Goal: Transaction & Acquisition: Purchase product/service

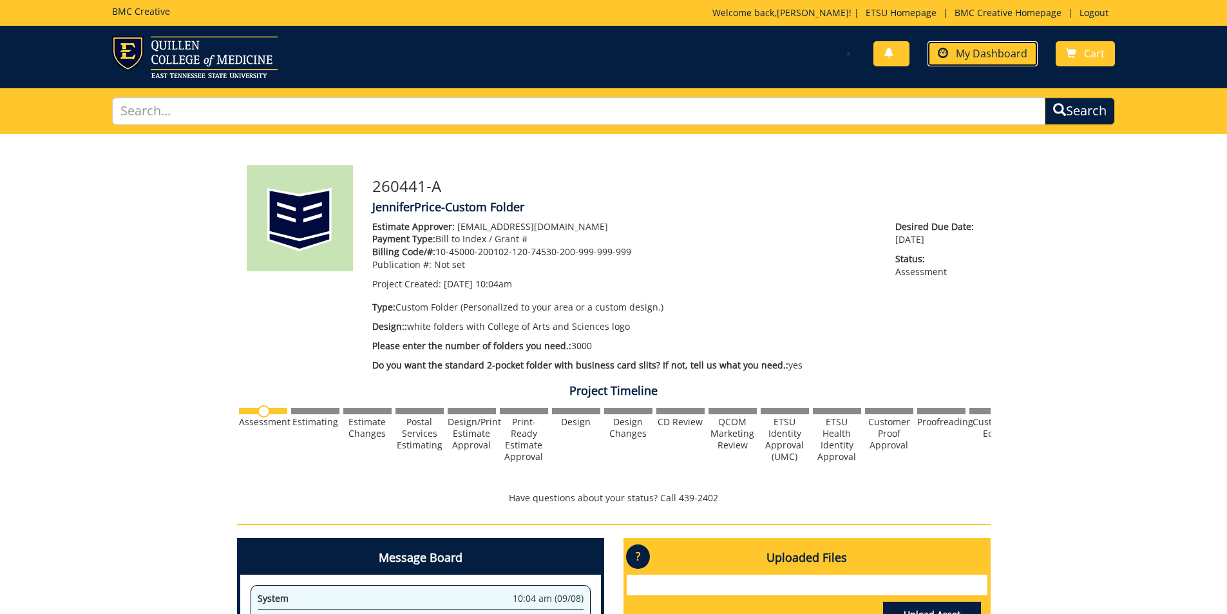
click at [1008, 58] on span "My Dashboard" at bounding box center [992, 53] width 72 height 14
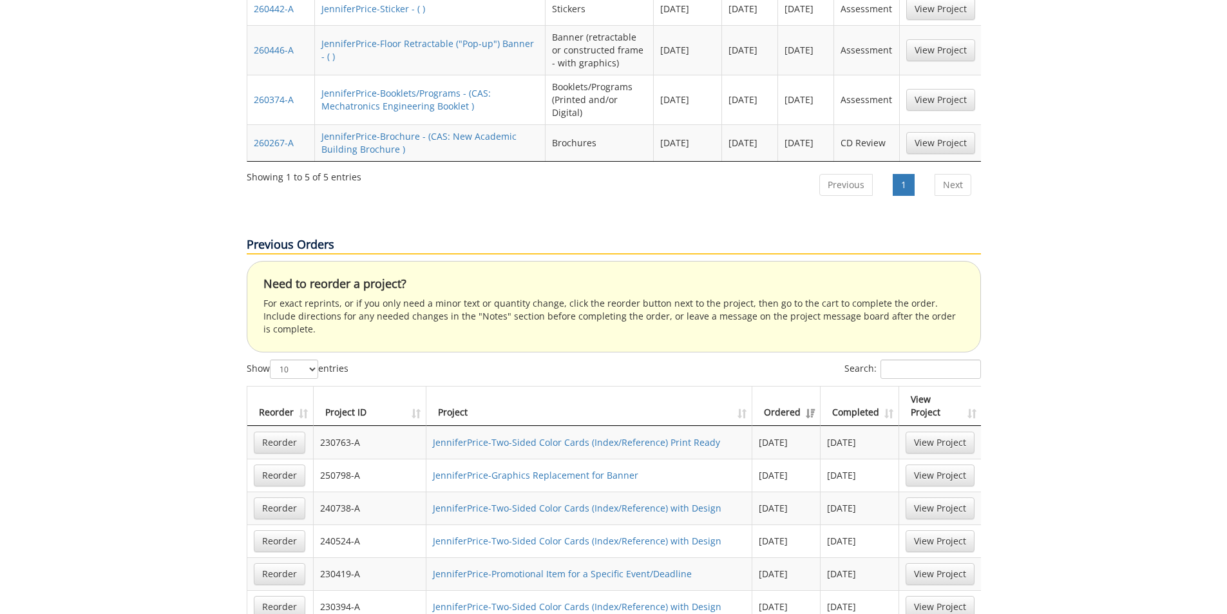
scroll to position [837, 0]
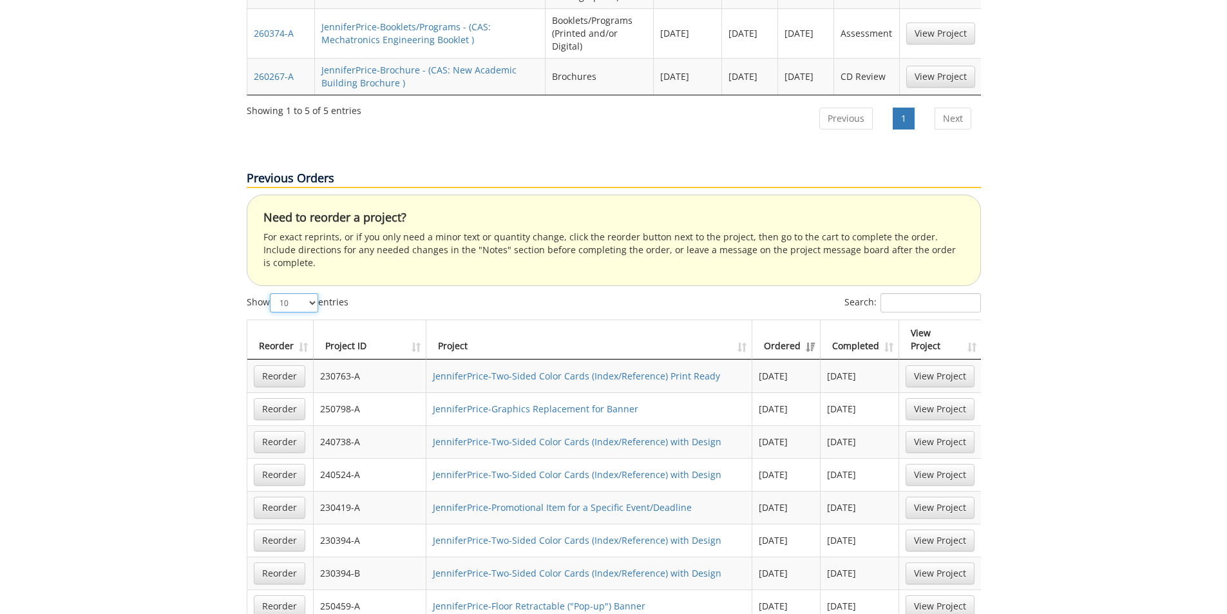
click at [316, 293] on select "10 25 50 100" at bounding box center [294, 302] width 48 height 19
select select "100"
click at [271, 293] on select "10 25 50 100" at bounding box center [294, 302] width 48 height 19
click at [911, 293] on input "Search:" at bounding box center [931, 302] width 100 height 19
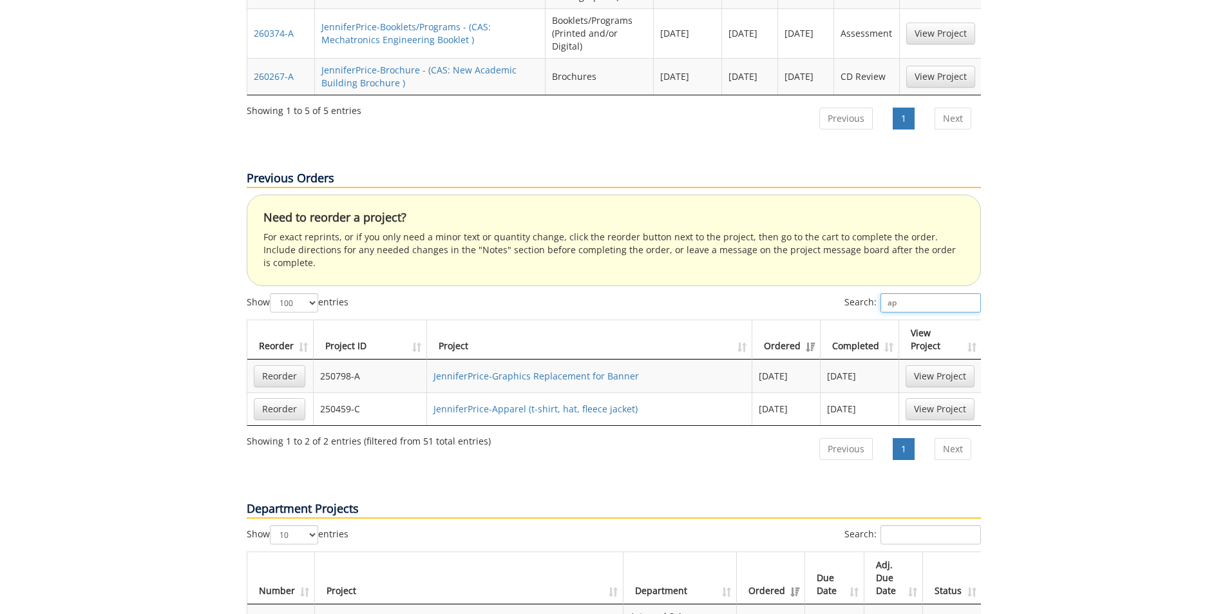
type input "a"
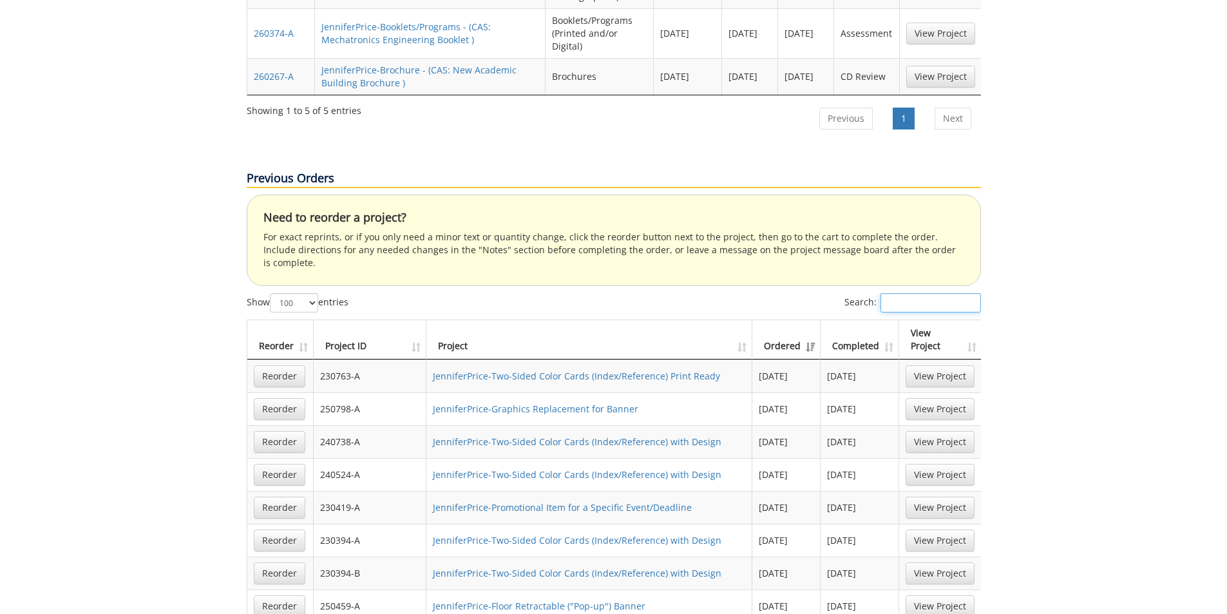
click at [906, 293] on input "Search:" at bounding box center [931, 302] width 100 height 19
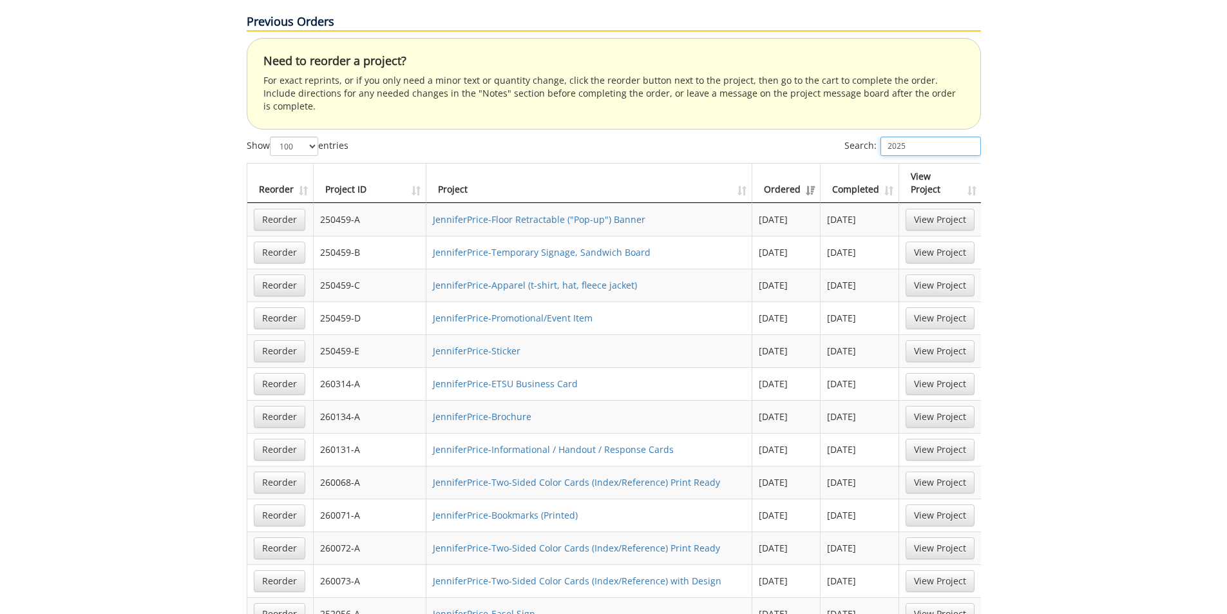
scroll to position [1031, 0]
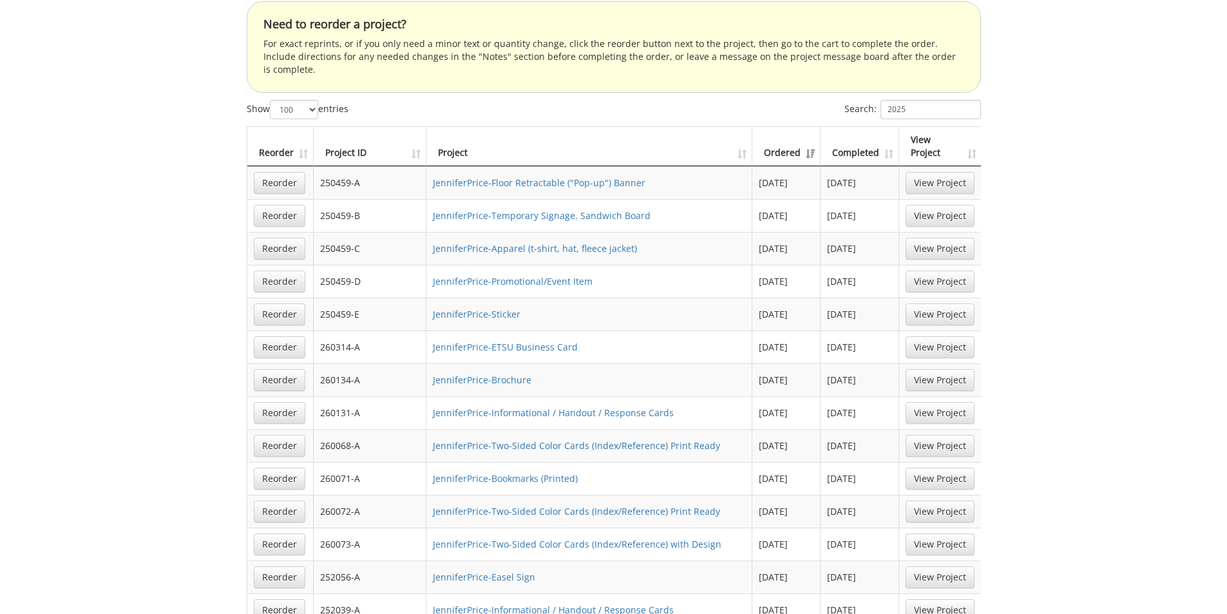
click at [889, 127] on th "Completed" at bounding box center [860, 146] width 79 height 39
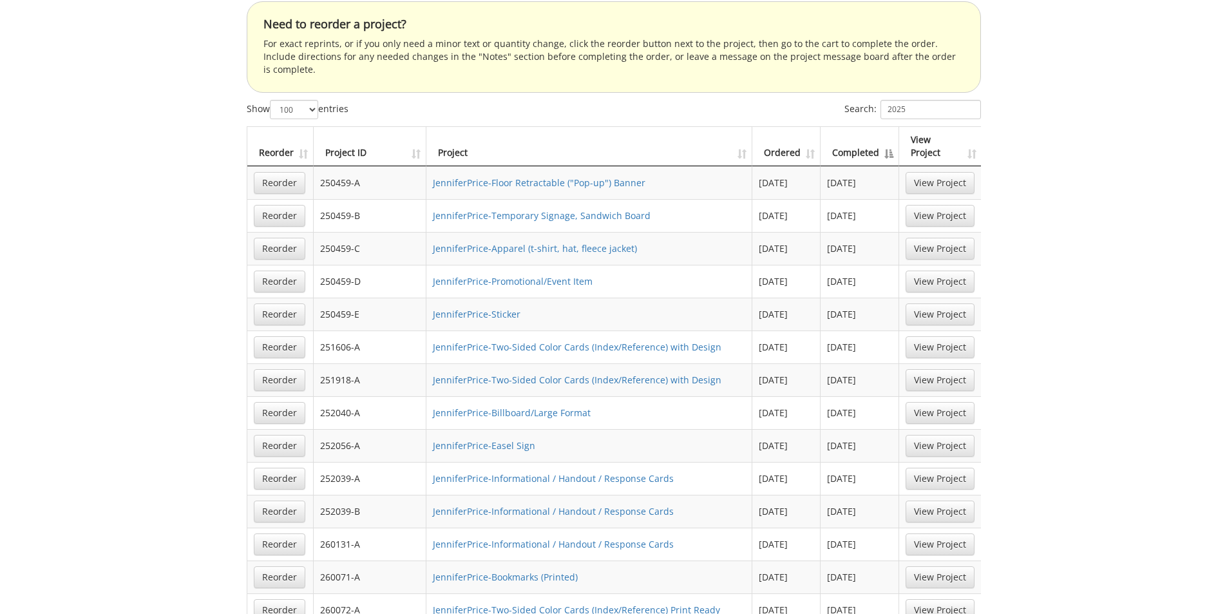
click at [889, 127] on th "Completed" at bounding box center [860, 146] width 79 height 39
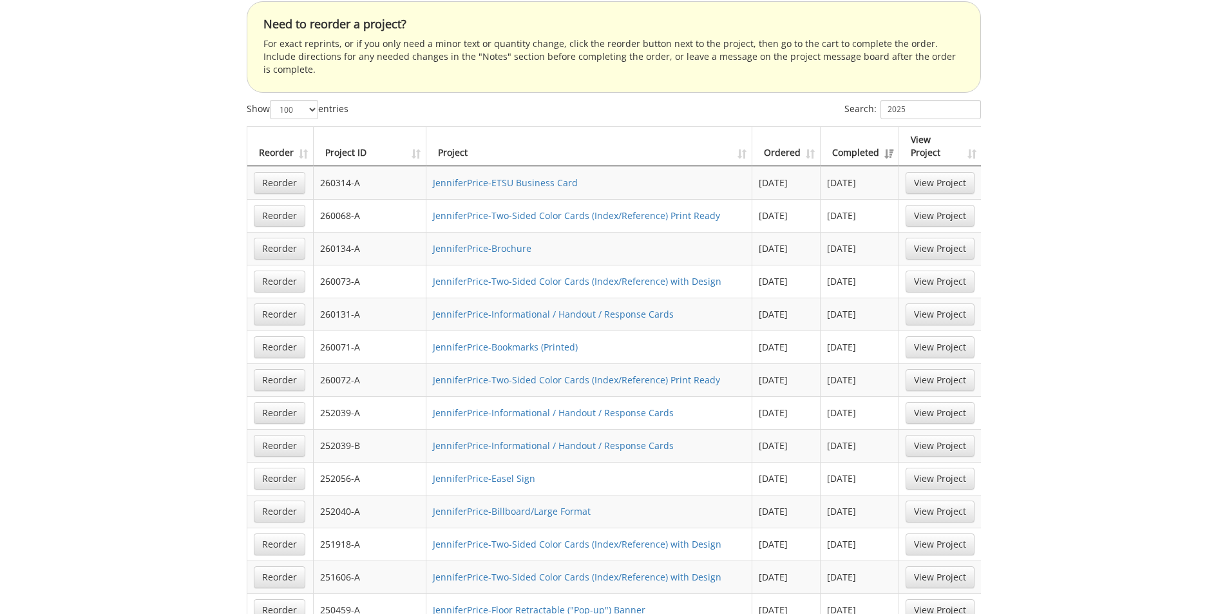
click at [614, 396] on td "JenniferPrice-Informational / Handout / Response Cards" at bounding box center [589, 412] width 326 height 33
click at [613, 406] on link "JenniferPrice-Informational / Handout / Response Cards" at bounding box center [553, 412] width 241 height 12
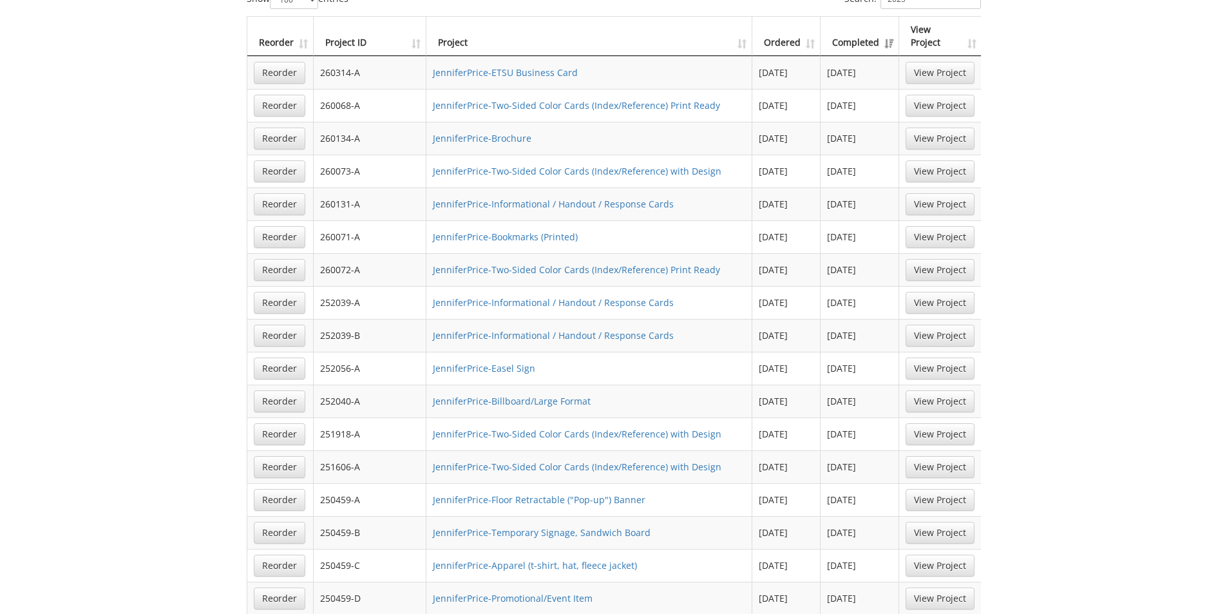
scroll to position [1159, 0]
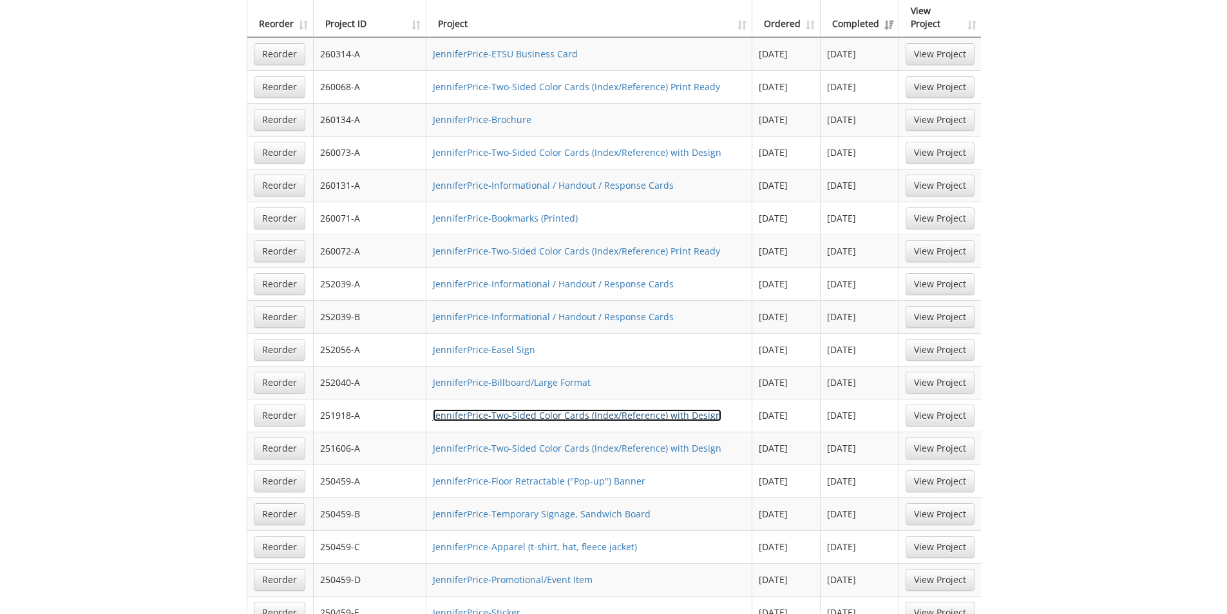
click at [569, 409] on link "JenniferPrice-Two-Sided Color Cards (Index/Reference) with Design" at bounding box center [577, 415] width 289 height 12
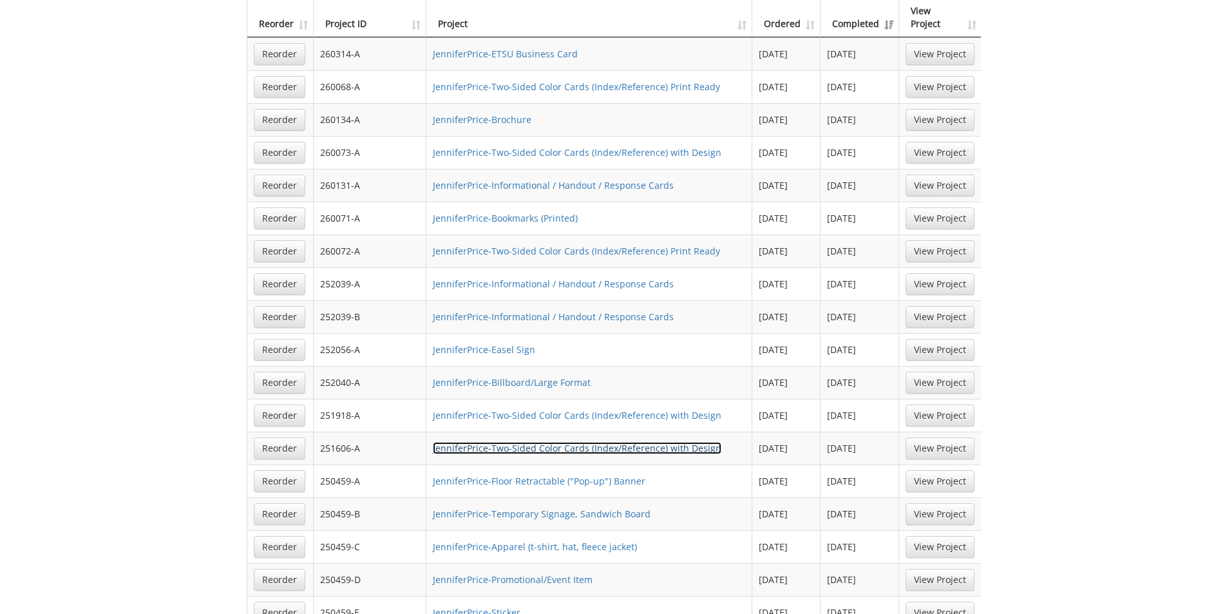
click at [579, 442] on link "JenniferPrice-Two-Sided Color Cards (Index/Reference) with Design" at bounding box center [577, 448] width 289 height 12
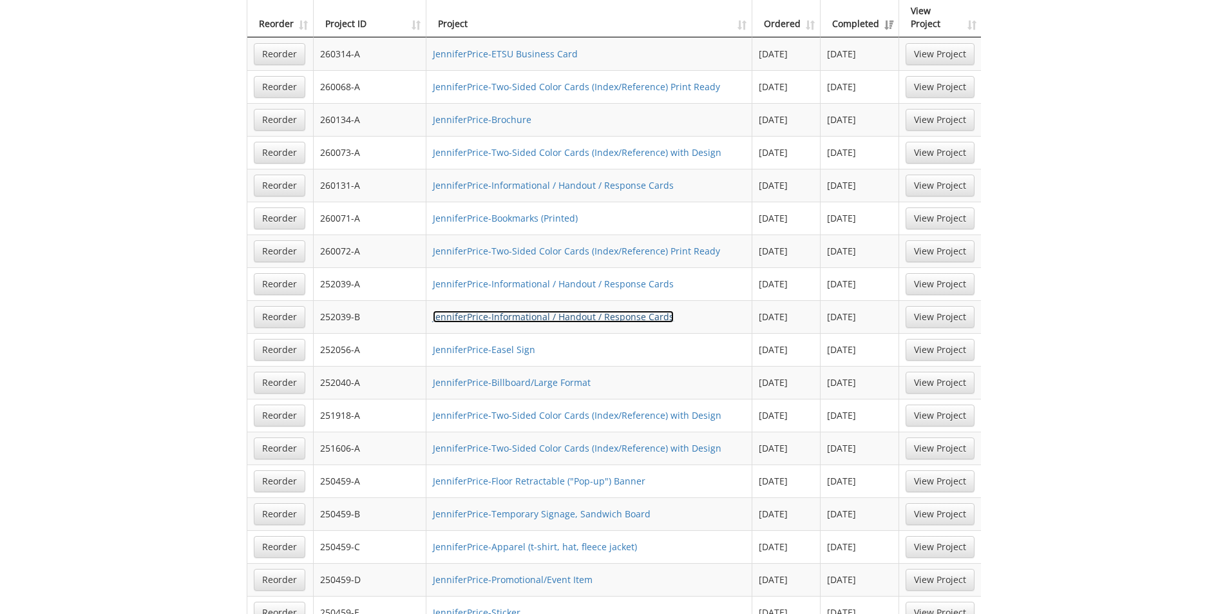
click at [553, 310] on link "JenniferPrice-Informational / Handout / Response Cards" at bounding box center [553, 316] width 241 height 12
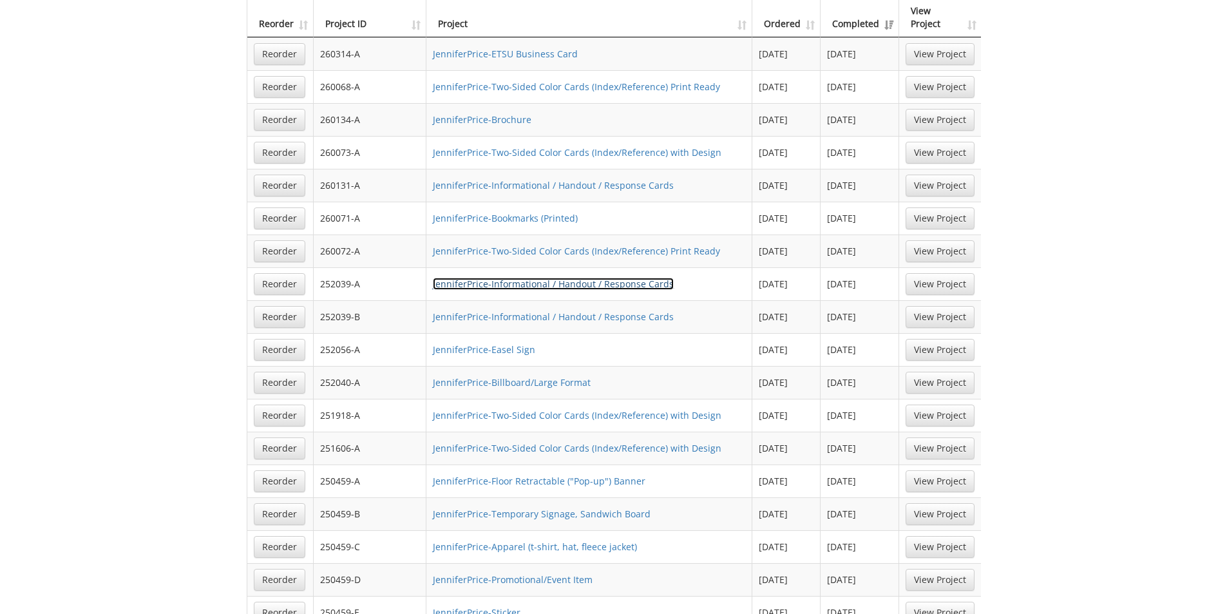
click at [511, 278] on link "JenniferPrice-Informational / Handout / Response Cards" at bounding box center [553, 284] width 241 height 12
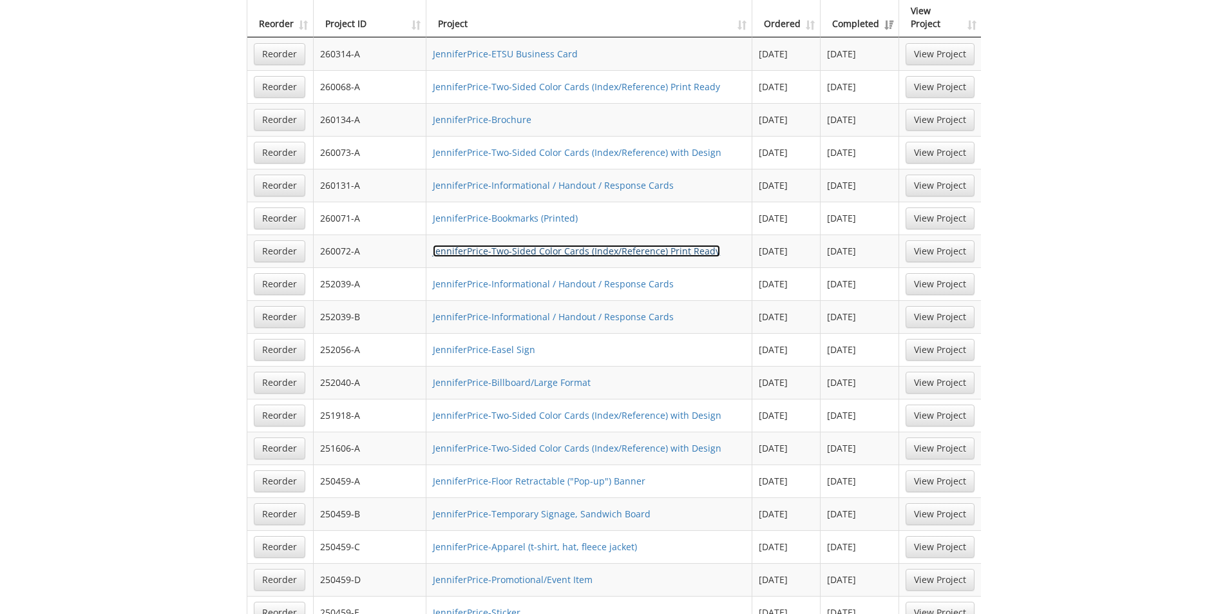
click at [562, 245] on link "JenniferPrice-Two-Sided Color Cards (Index/Reference) Print Ready" at bounding box center [576, 251] width 287 height 12
click at [540, 179] on link "JenniferPrice-Informational / Handout / Response Cards" at bounding box center [553, 185] width 241 height 12
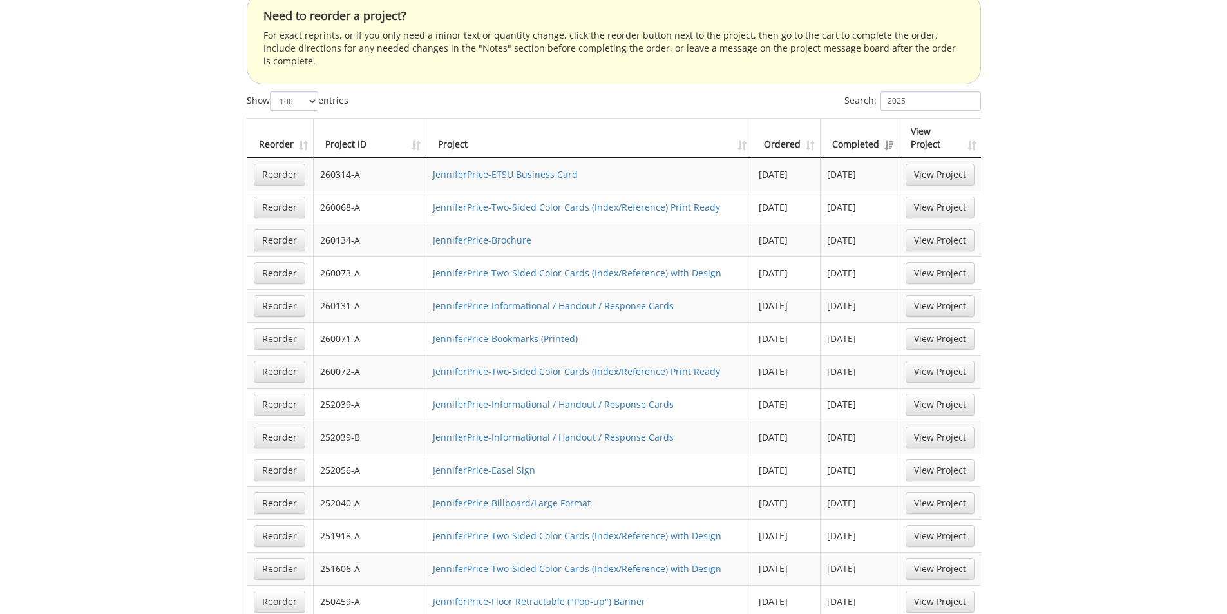
scroll to position [1031, 0]
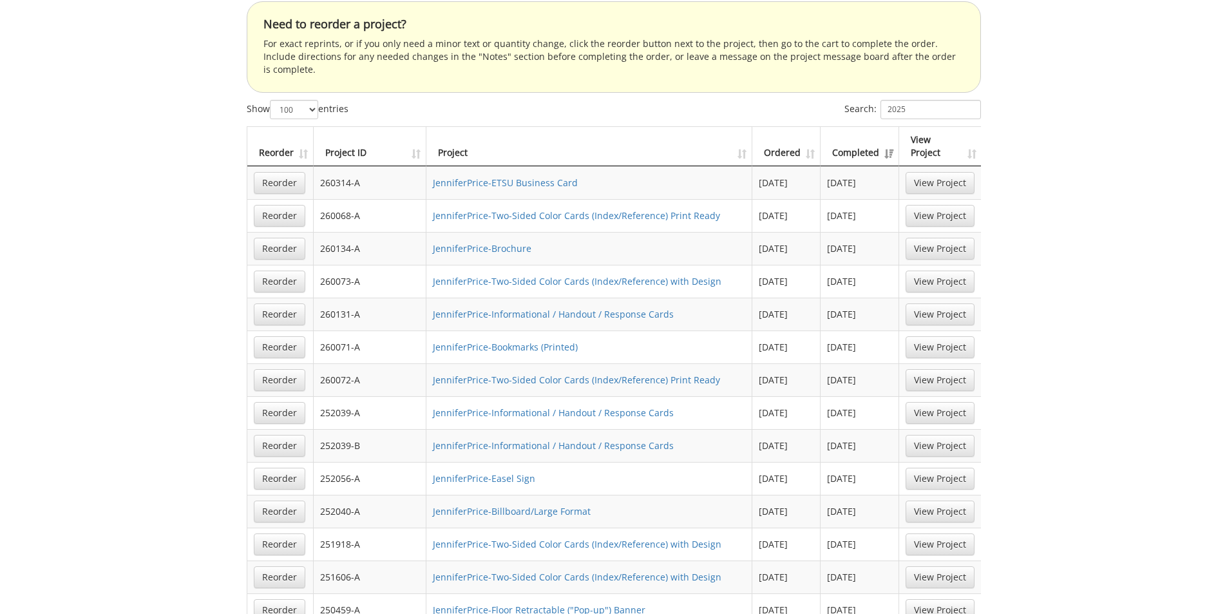
click at [591, 199] on td "JenniferPrice-Two-Sided Color Cards (Index/Reference) Print Ready" at bounding box center [589, 215] width 326 height 33
click at [590, 209] on link "JenniferPrice-Two-Sided Color Cards (Index/Reference) Print Ready" at bounding box center [576, 215] width 287 height 12
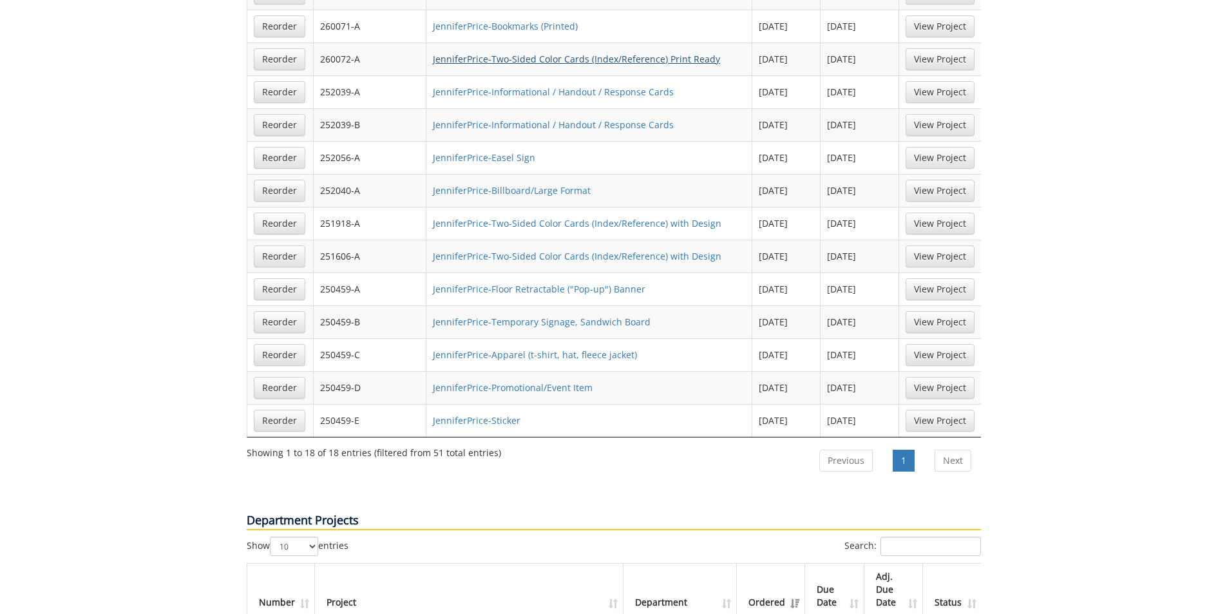
scroll to position [1353, 0]
click at [584, 380] on link "JenniferPrice-Promotional/Event Item" at bounding box center [513, 386] width 160 height 12
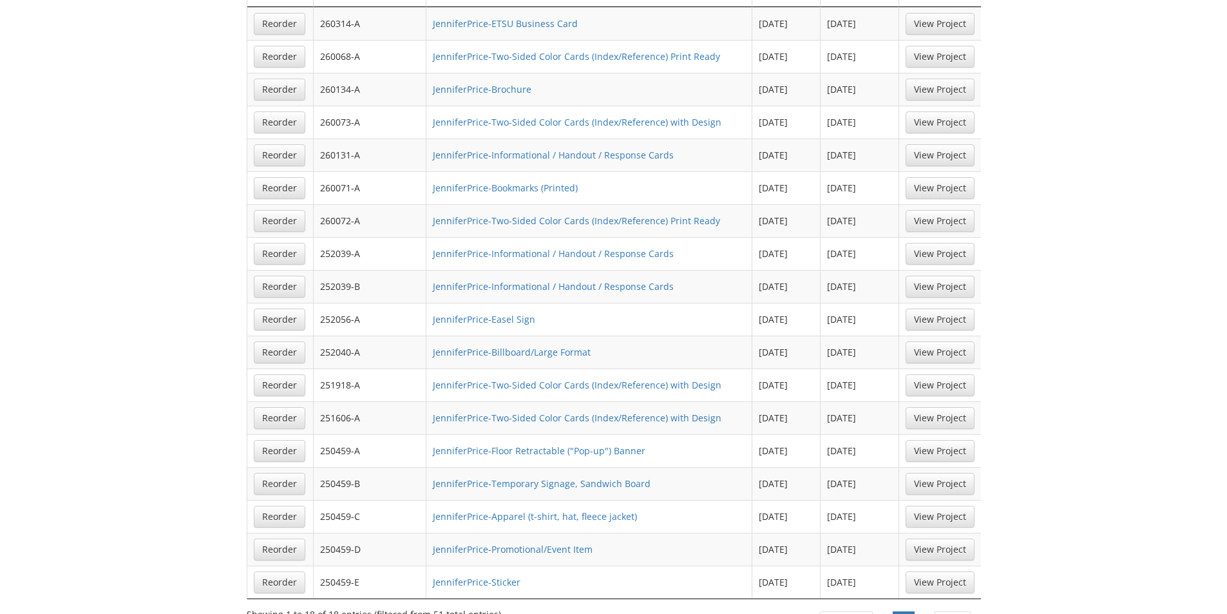
scroll to position [1159, 0]
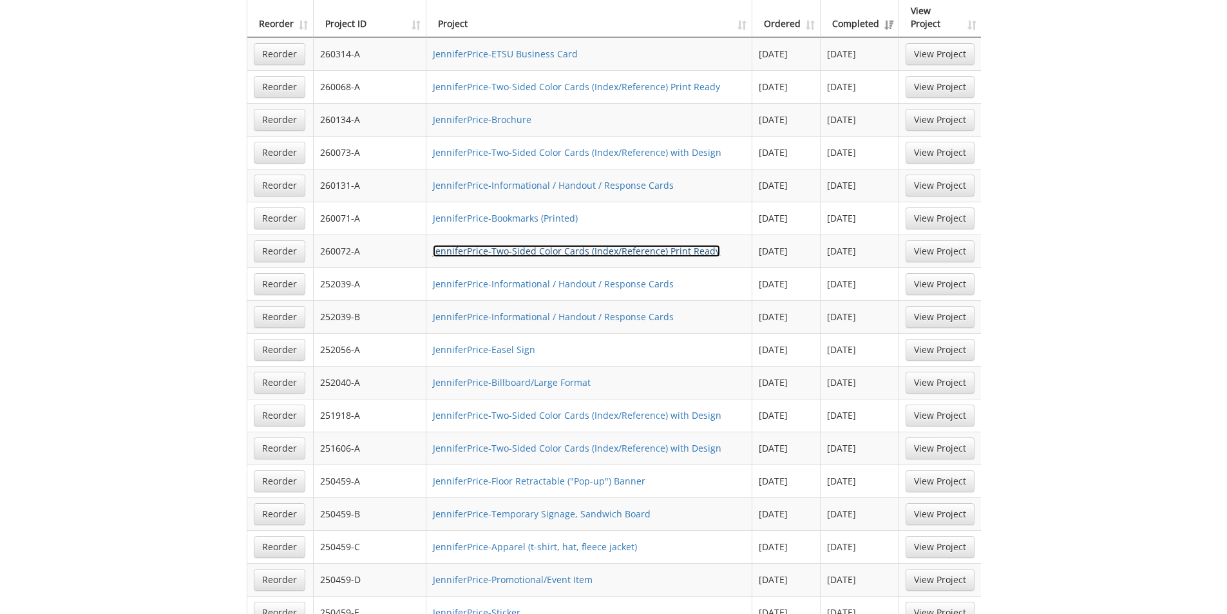
click at [495, 245] on link "JenniferPrice-Two-Sided Color Cards (Index/Reference) Print Ready" at bounding box center [576, 251] width 287 height 12
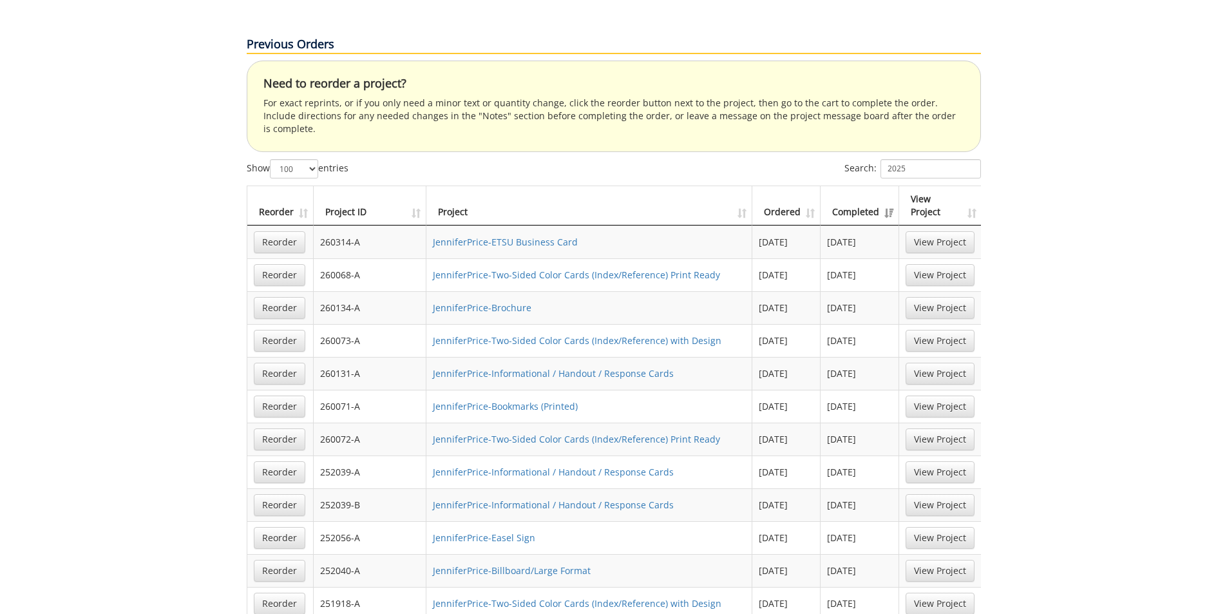
scroll to position [773, 0]
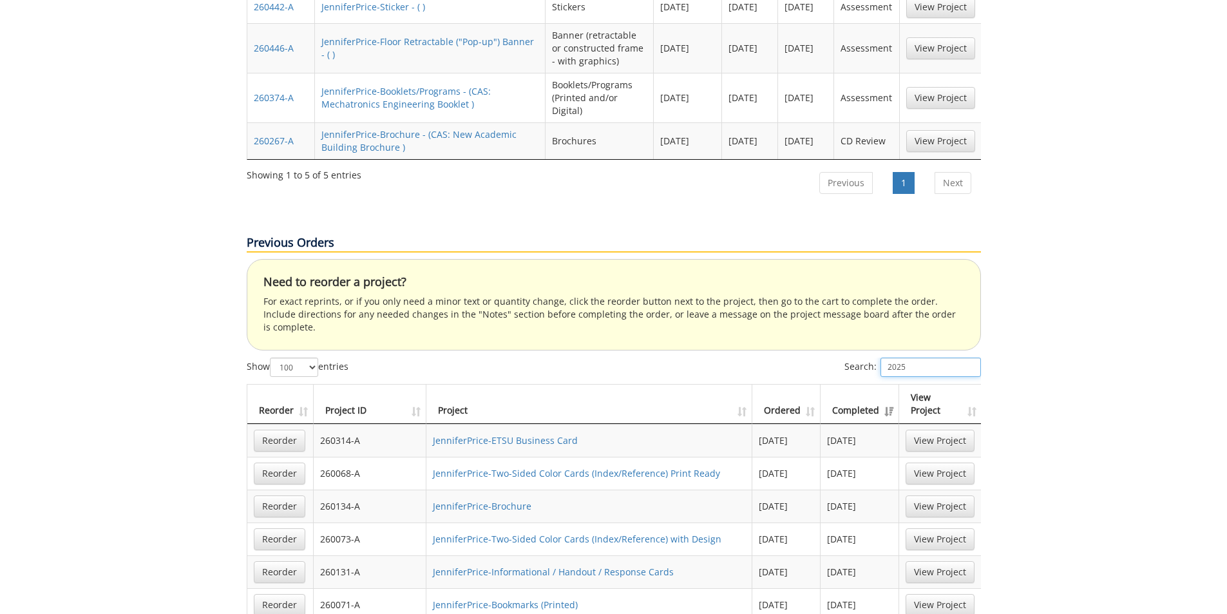
click at [900, 358] on input "2025" at bounding box center [931, 367] width 100 height 19
click at [919, 358] on input "2024" at bounding box center [931, 367] width 100 height 19
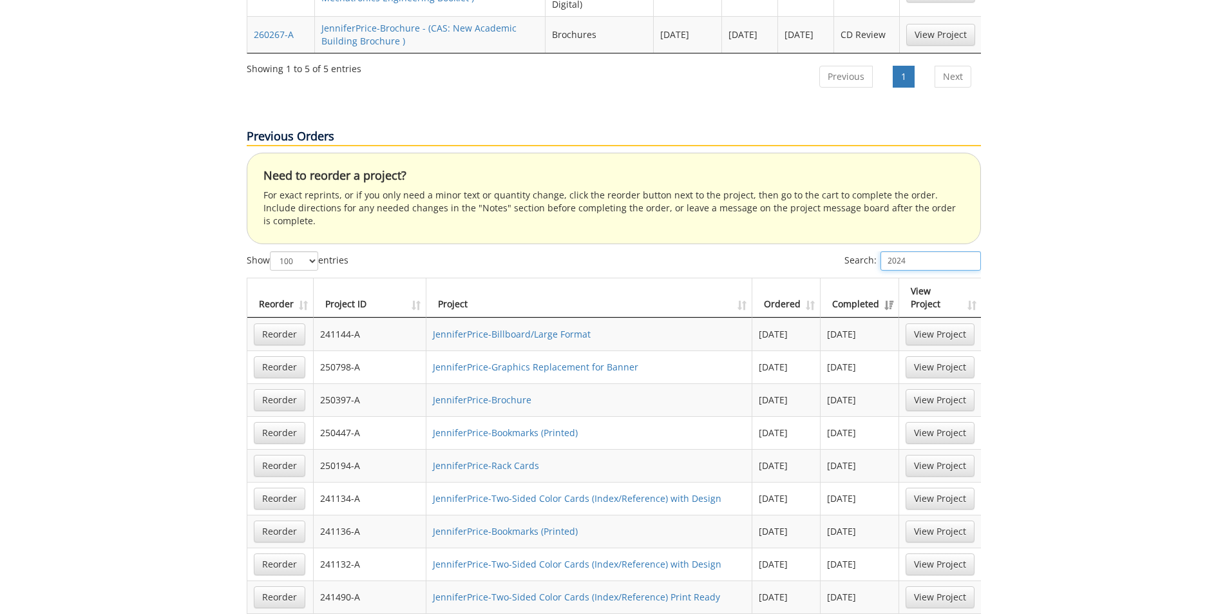
scroll to position [902, 0]
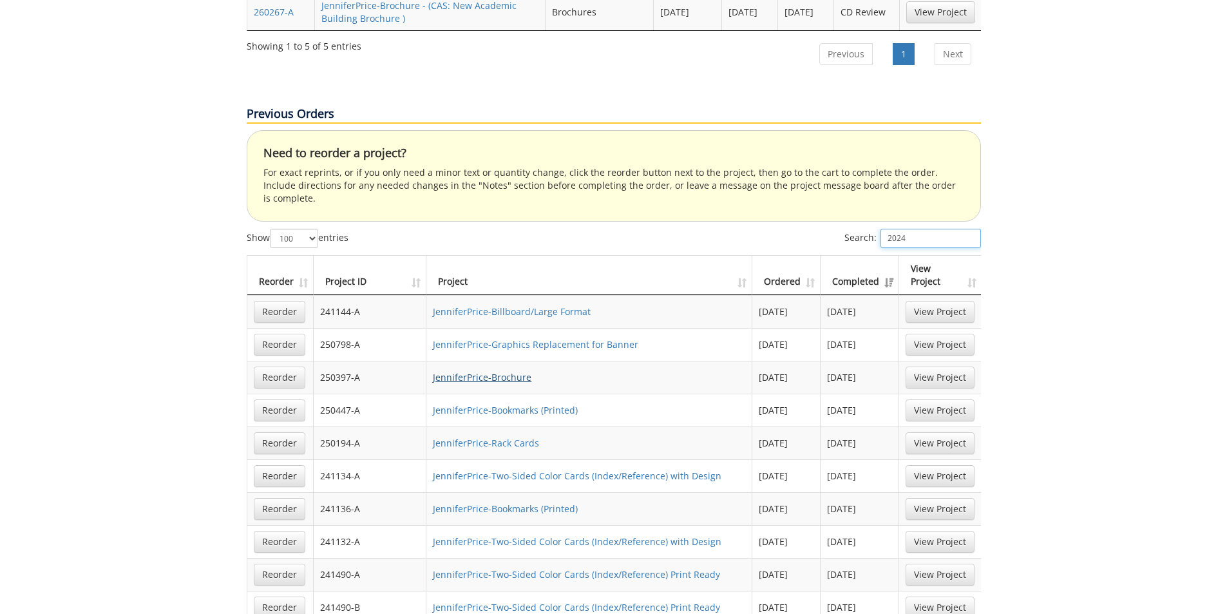
type input "2024"
click at [493, 371] on link "JenniferPrice-Brochure" at bounding box center [482, 377] width 99 height 12
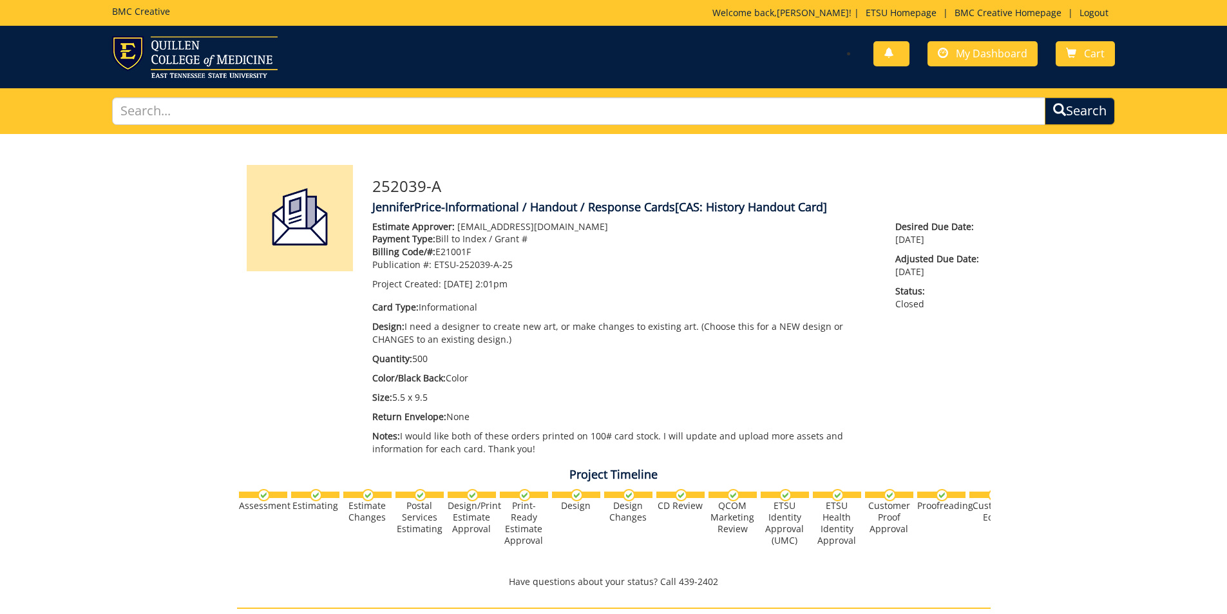
scroll to position [1053, 0]
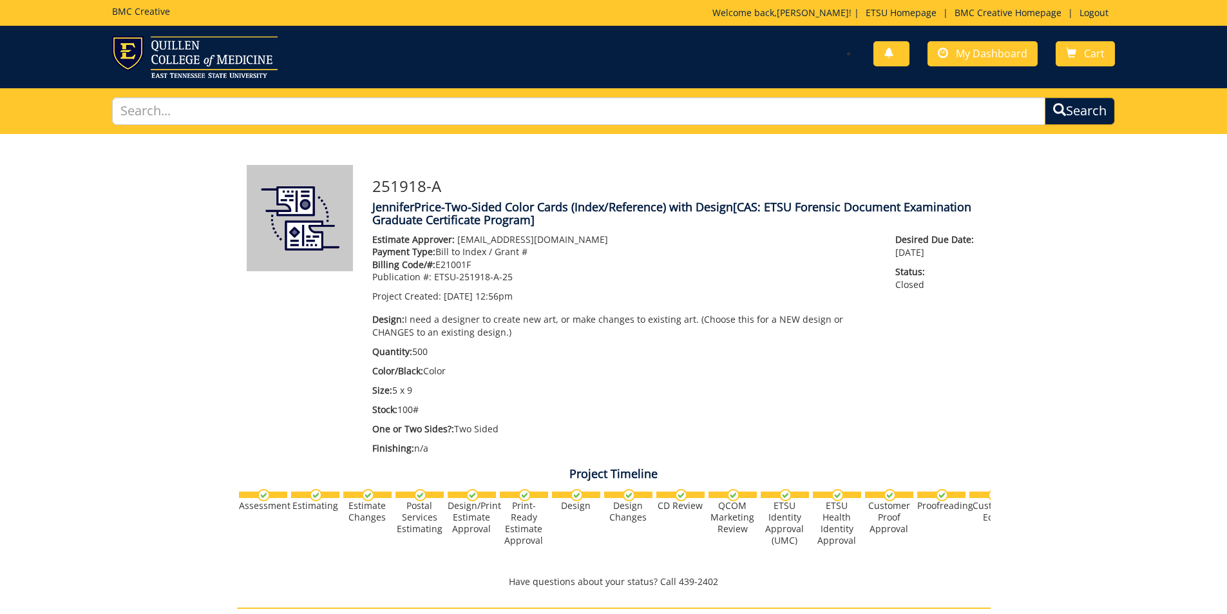
scroll to position [210, 0]
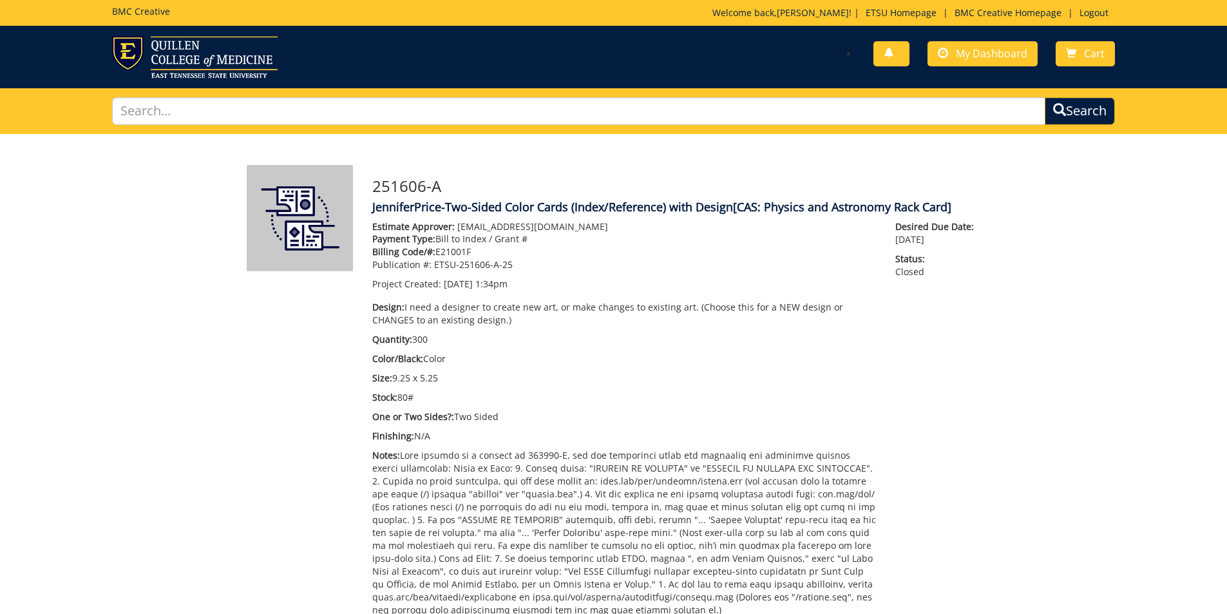
scroll to position [358, 0]
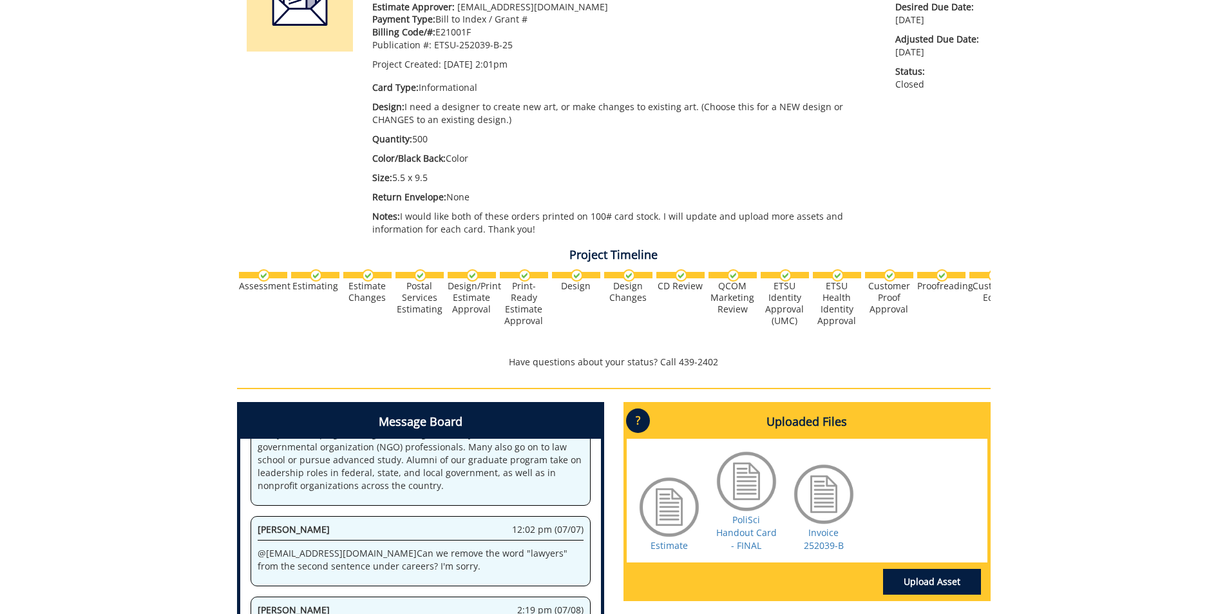
scroll to position [258, 0]
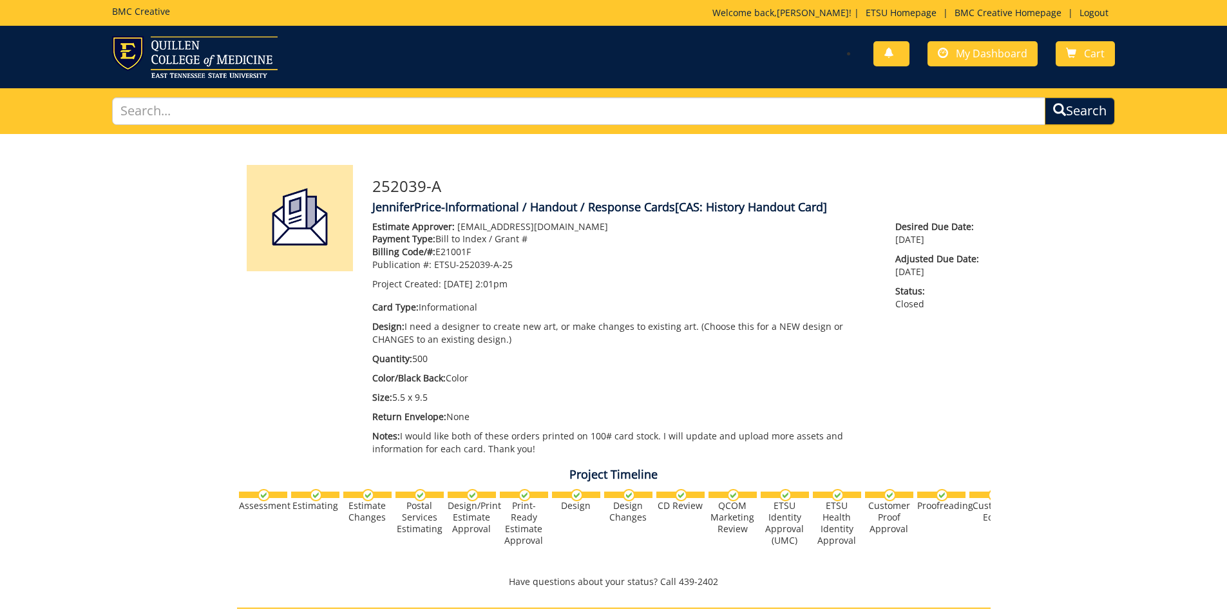
scroll to position [1054, 0]
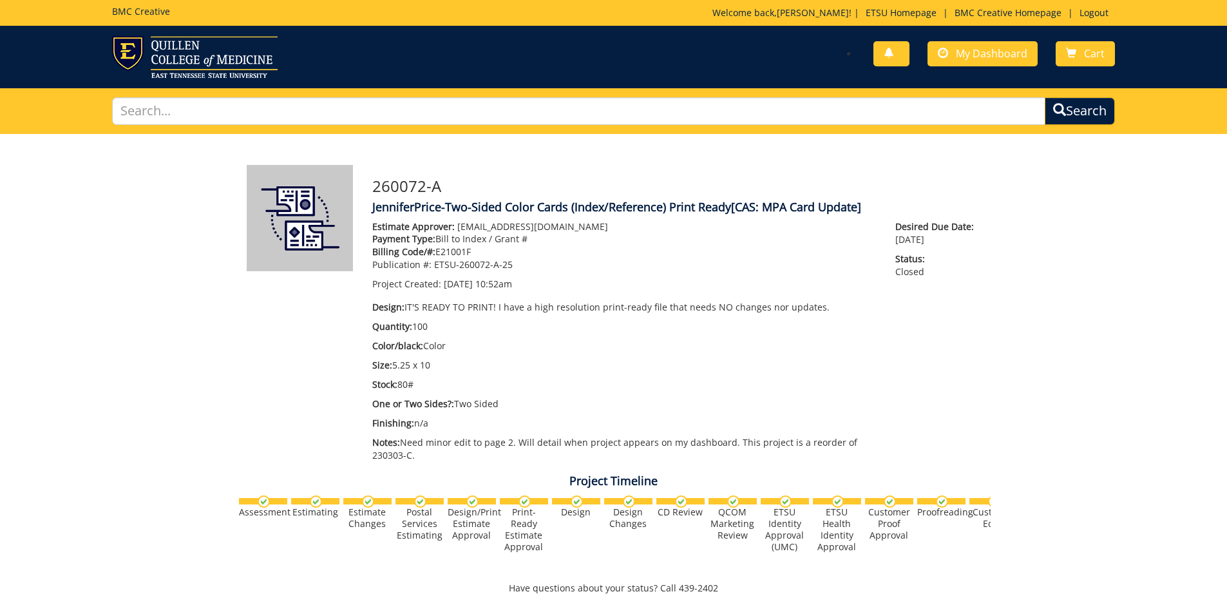
scroll to position [239, 0]
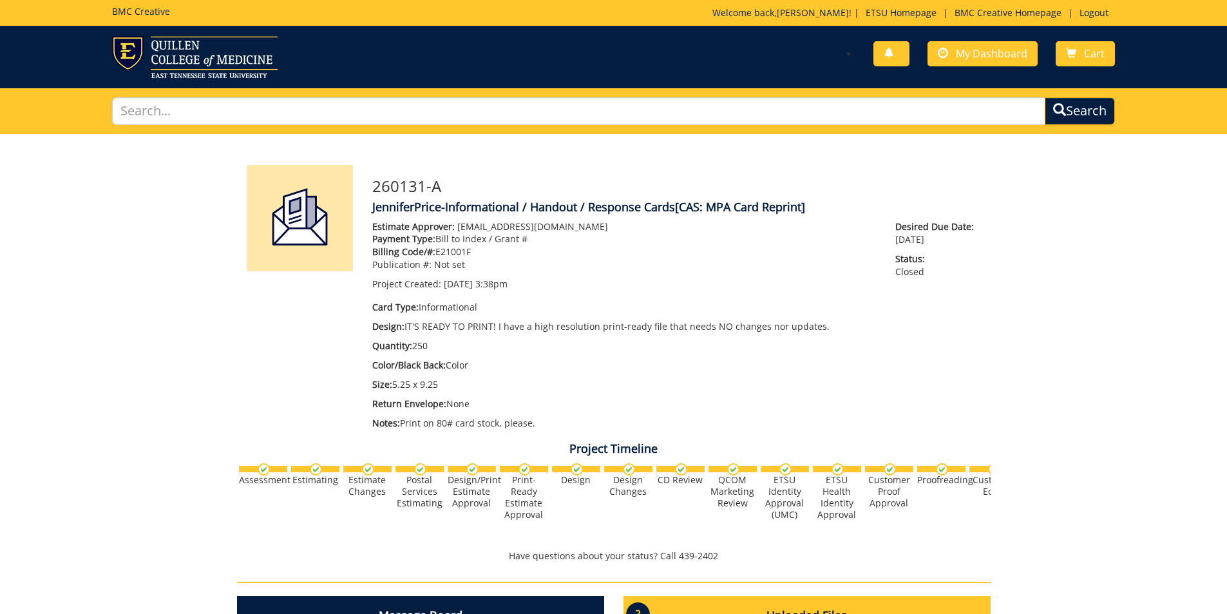
scroll to position [52, 0]
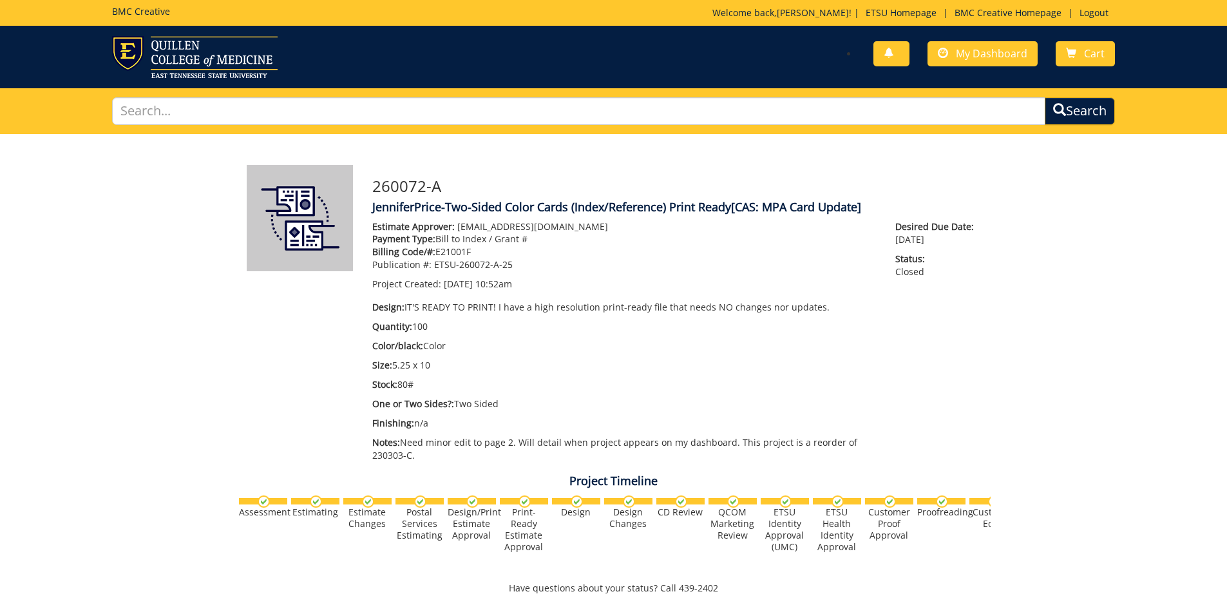
scroll to position [239, 0]
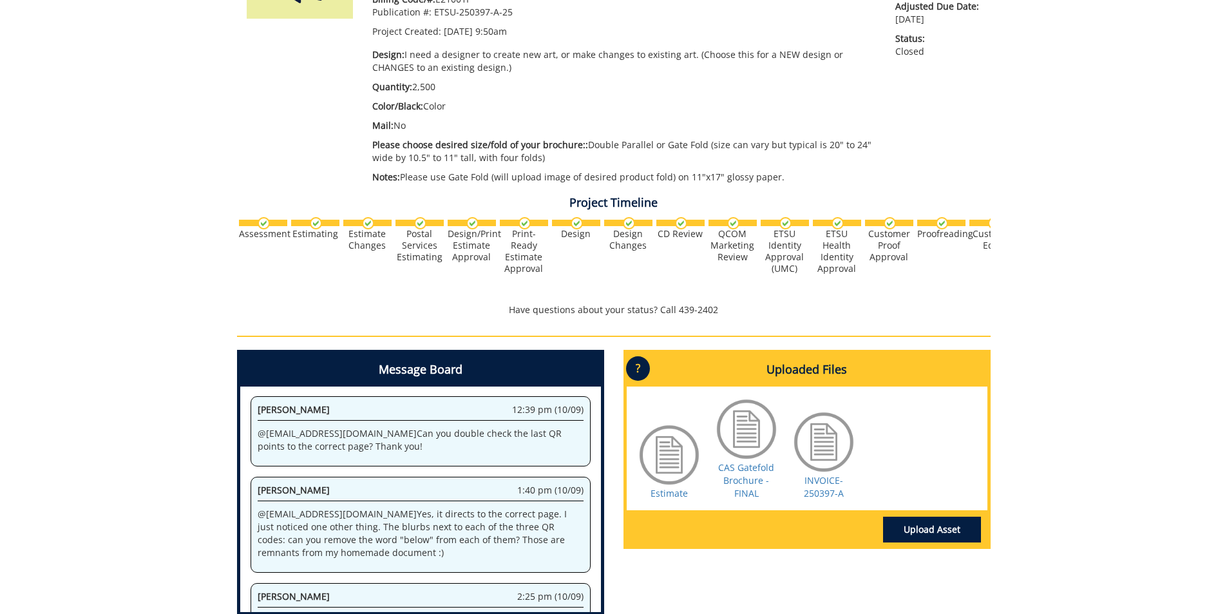
scroll to position [258, 0]
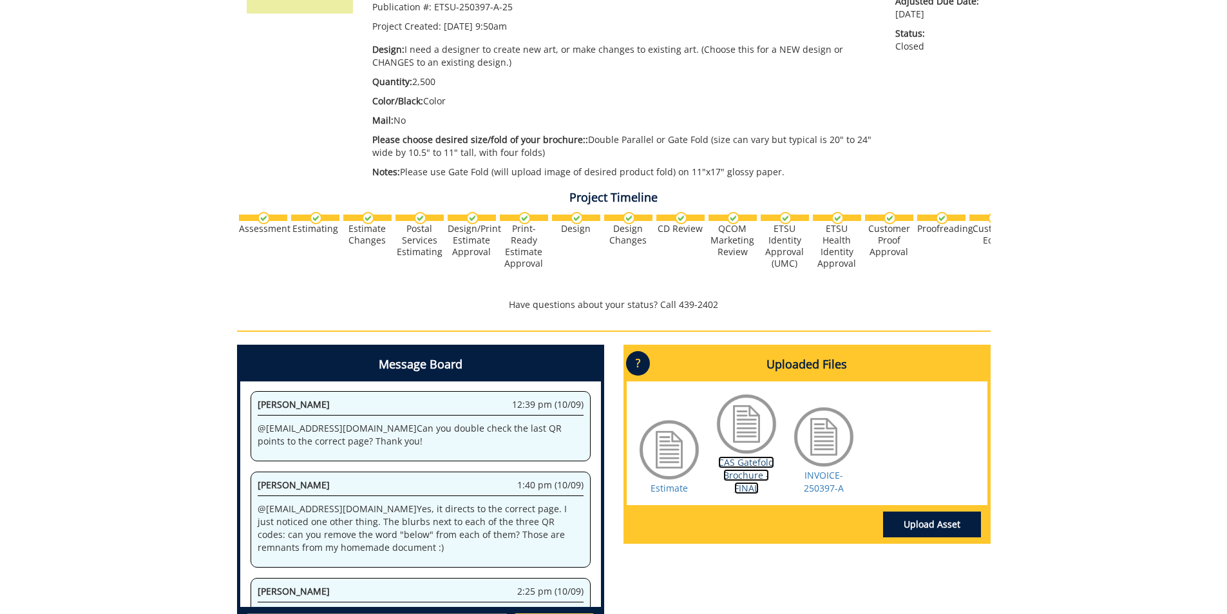
click at [747, 474] on link "CAS Gatefold Brochure - FINAL" at bounding box center [746, 475] width 56 height 38
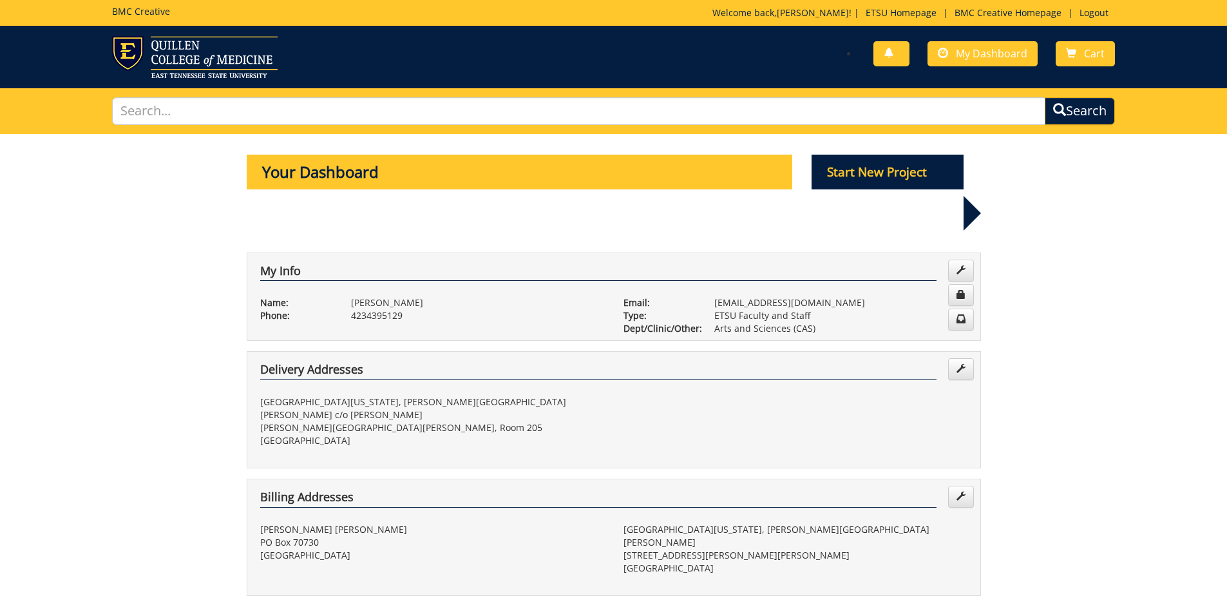
select select "100"
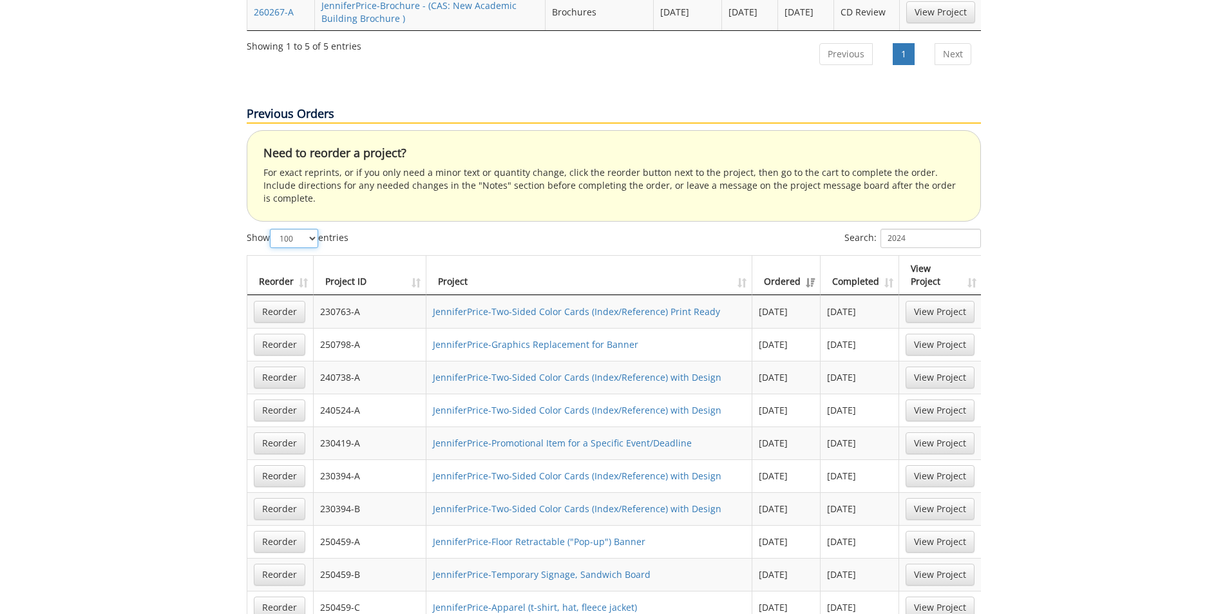
click at [313, 229] on select "10 25 50 100" at bounding box center [294, 238] width 48 height 19
click at [922, 229] on input "2024" at bounding box center [931, 238] width 100 height 19
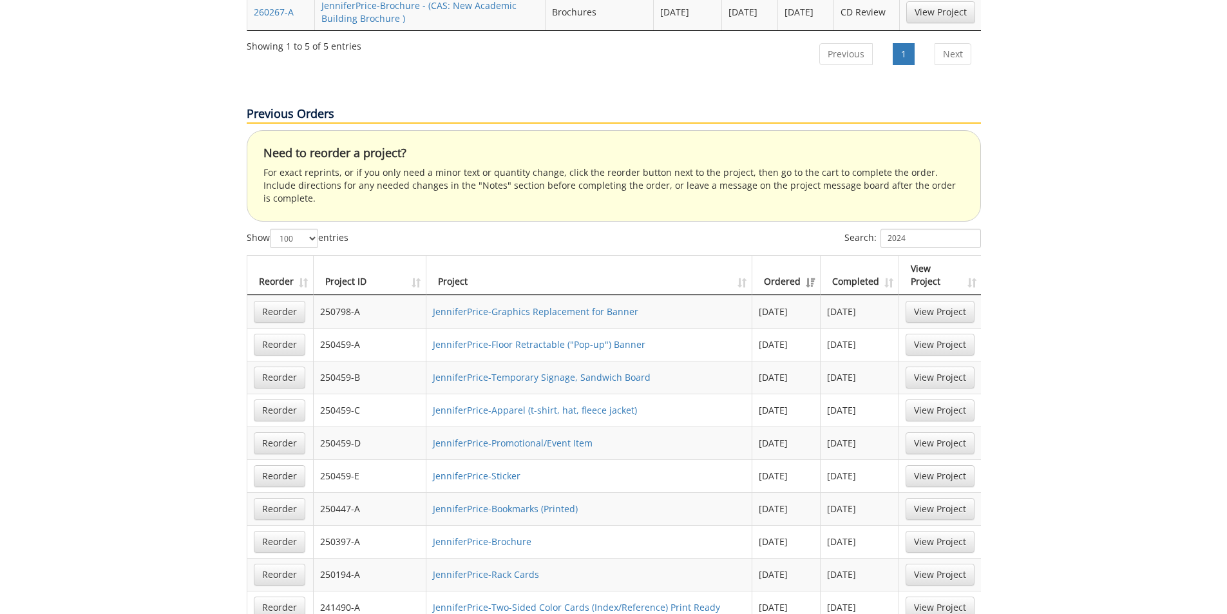
click at [892, 256] on th "Completed" at bounding box center [860, 275] width 79 height 39
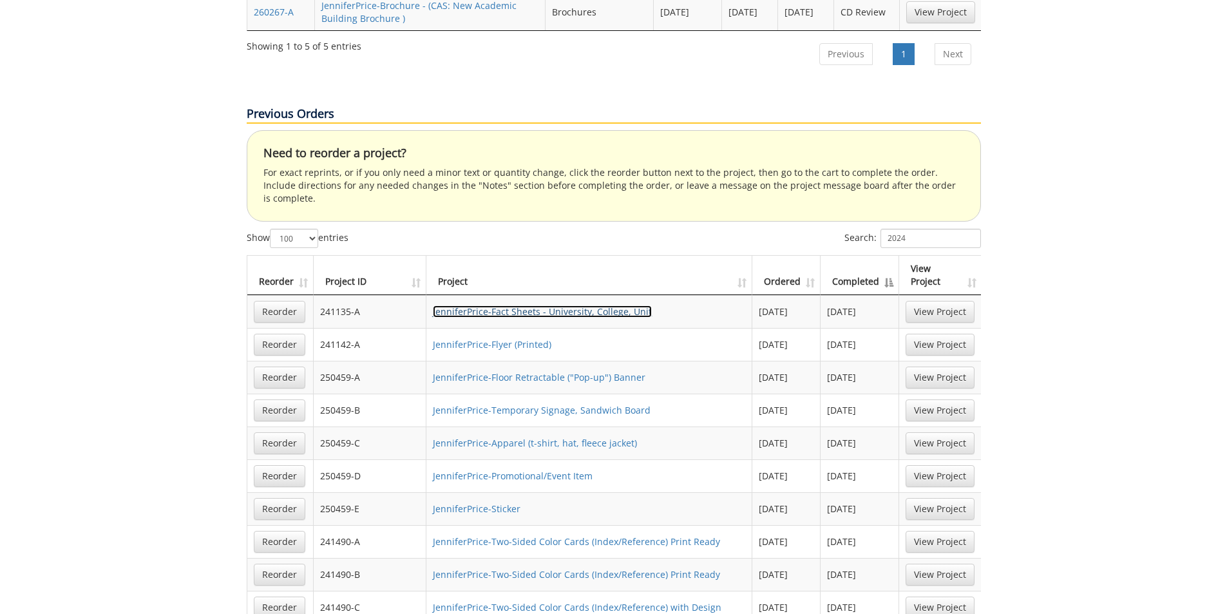
click at [595, 305] on link "JenniferPrice-Fact Sheets - University, College, Unit" at bounding box center [542, 311] width 219 height 12
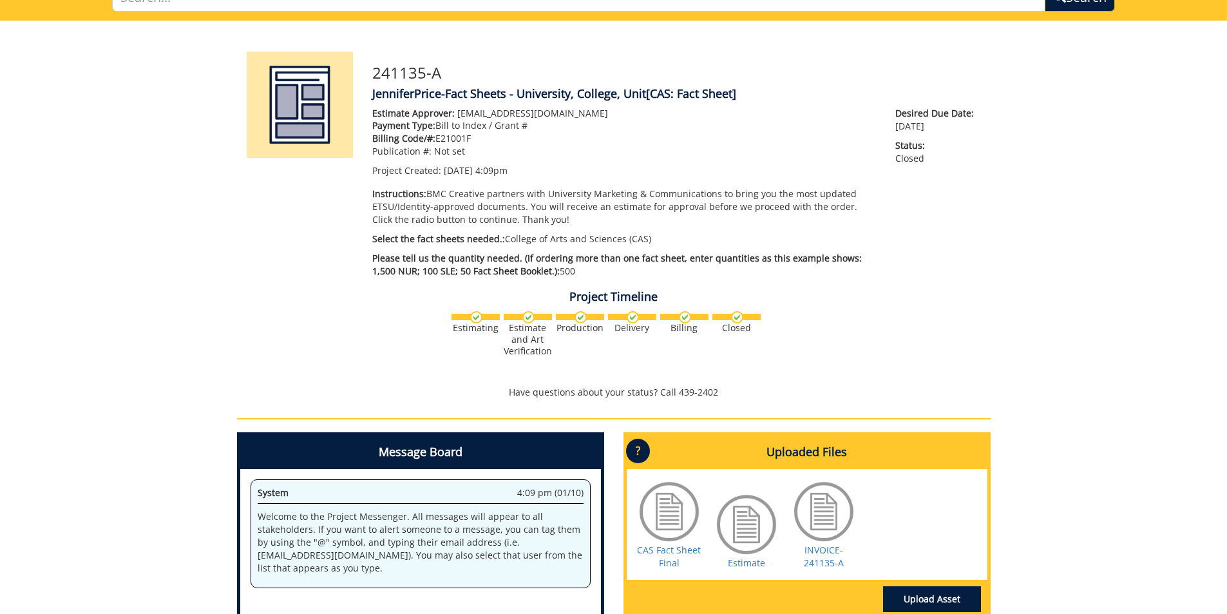
scroll to position [258, 0]
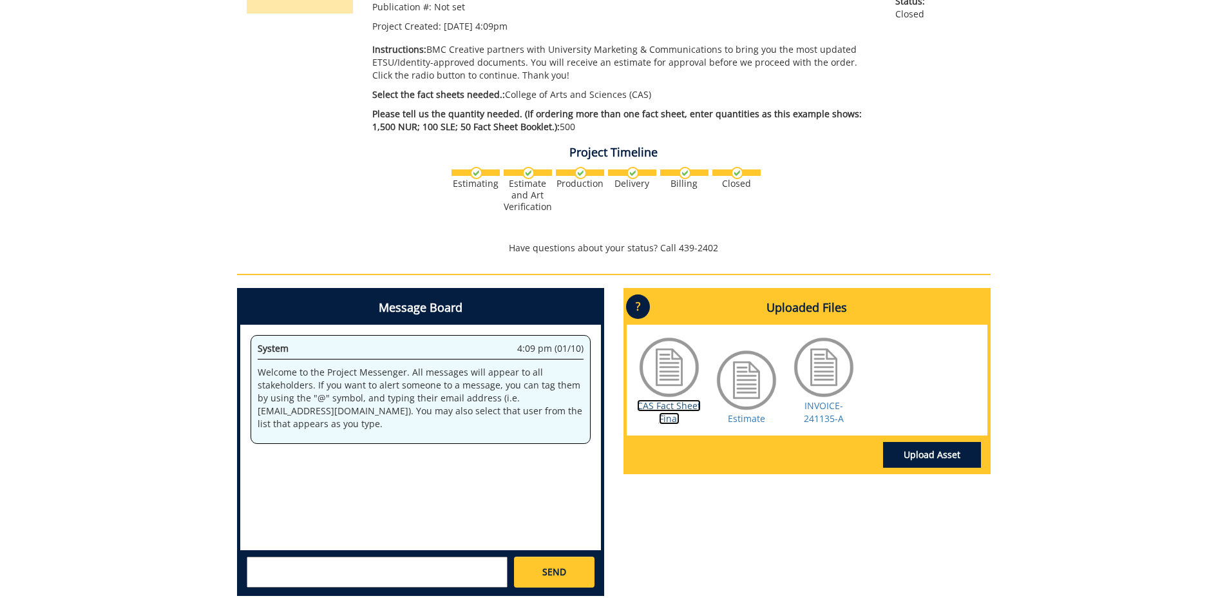
click at [676, 414] on link "CAS Fact Sheet Final" at bounding box center [669, 411] width 64 height 25
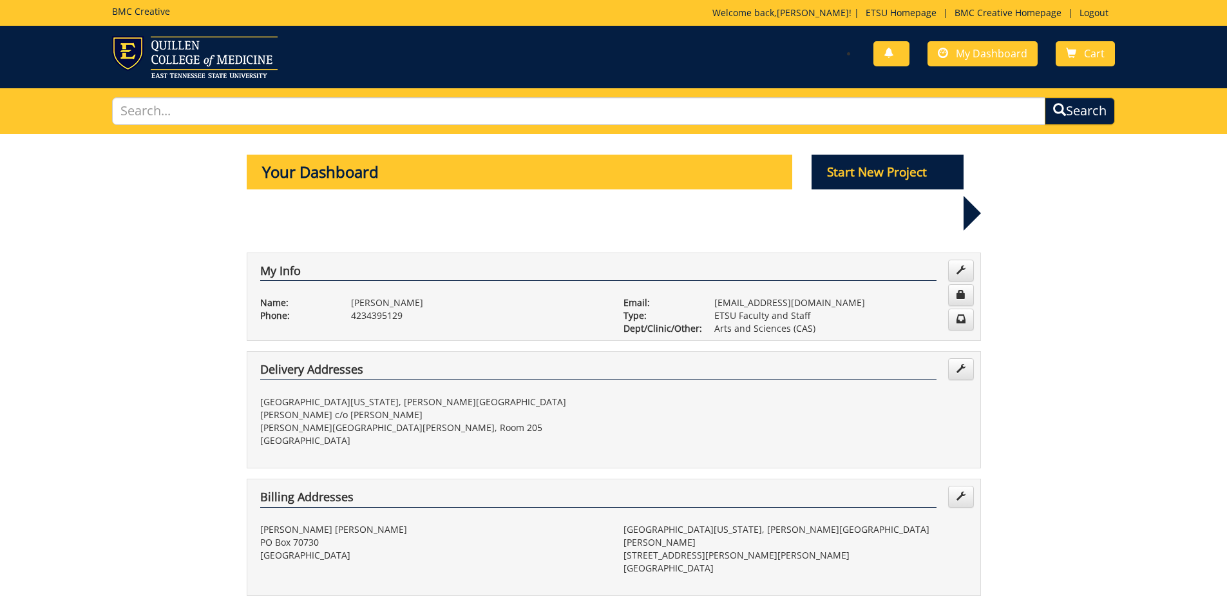
select select "100"
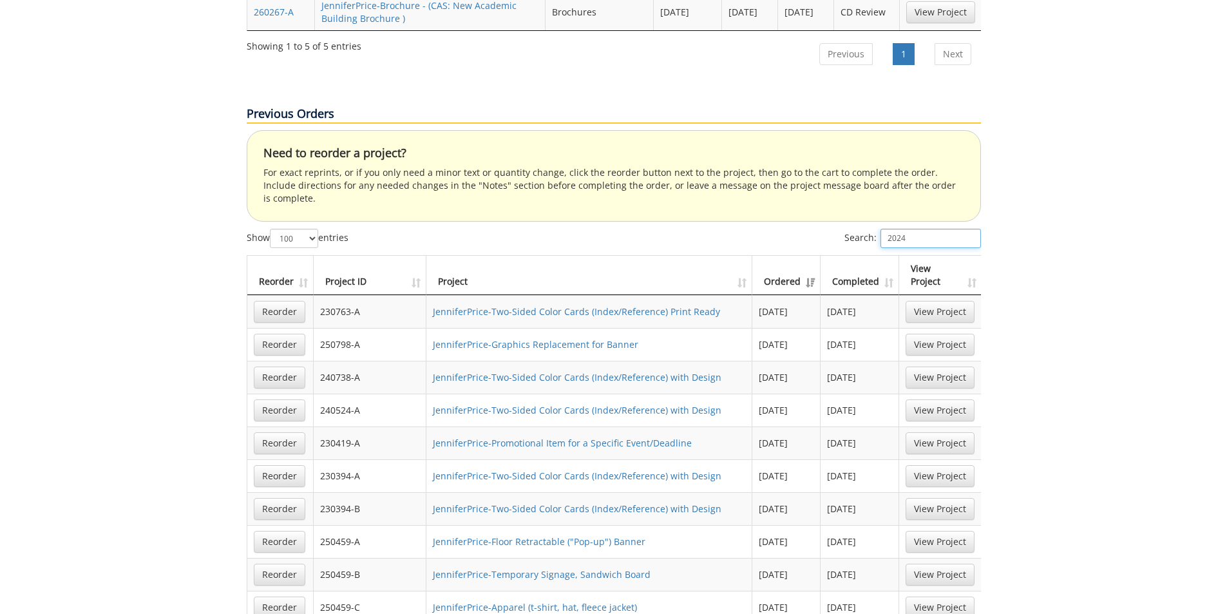
click at [917, 229] on input "2024" at bounding box center [931, 238] width 100 height 19
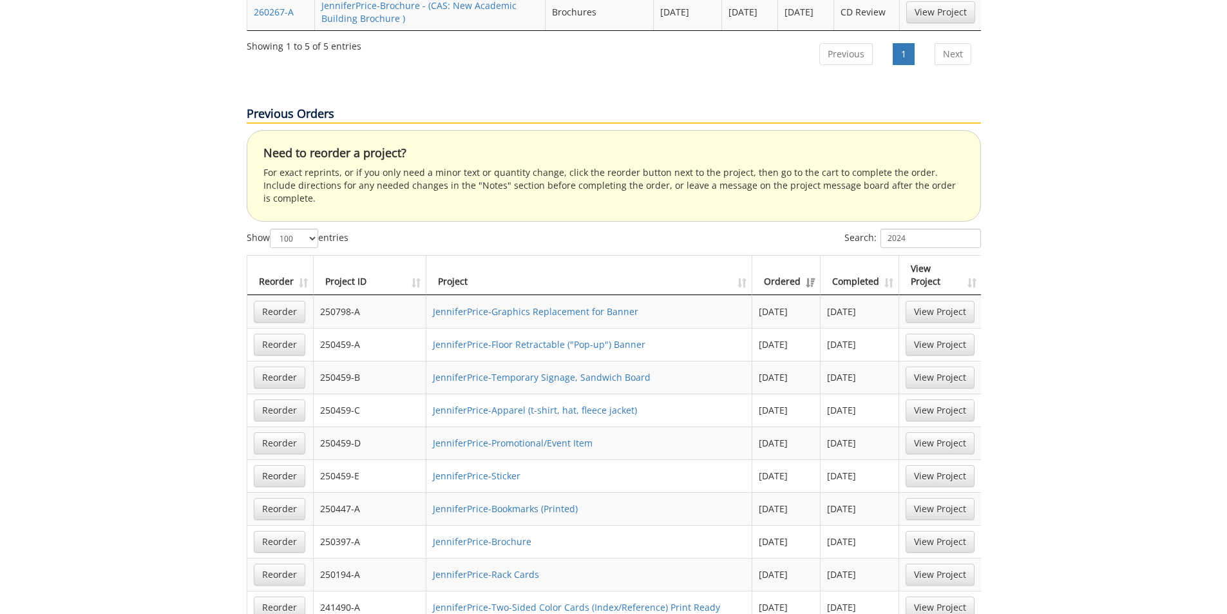
click at [886, 256] on th "Completed" at bounding box center [860, 275] width 79 height 39
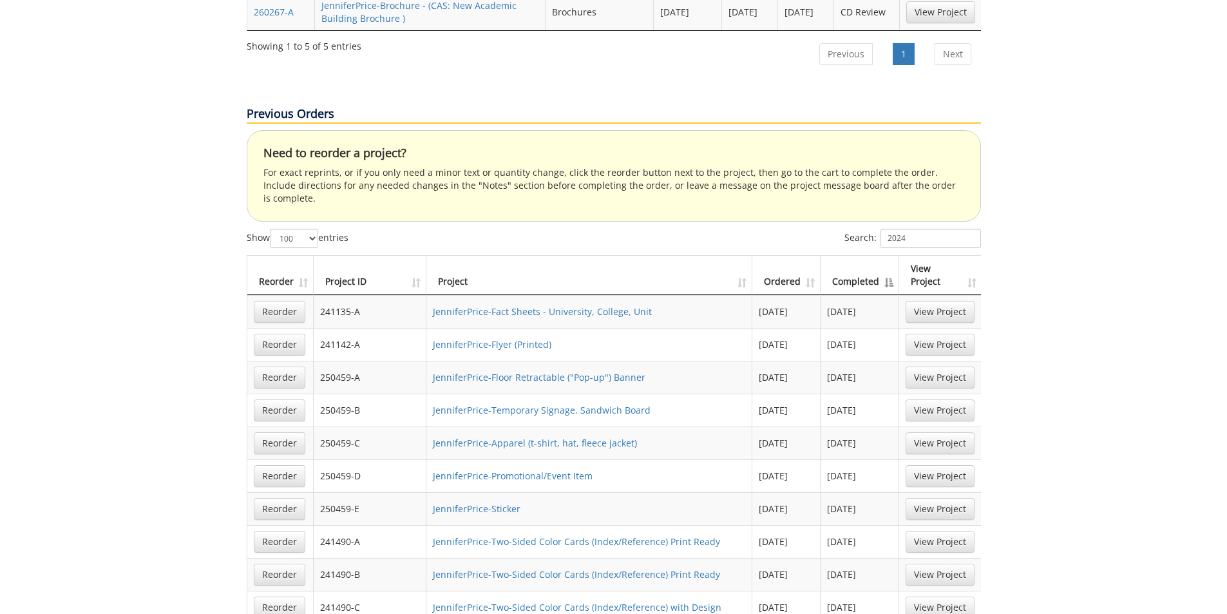
click at [886, 256] on th "Completed" at bounding box center [860, 275] width 79 height 39
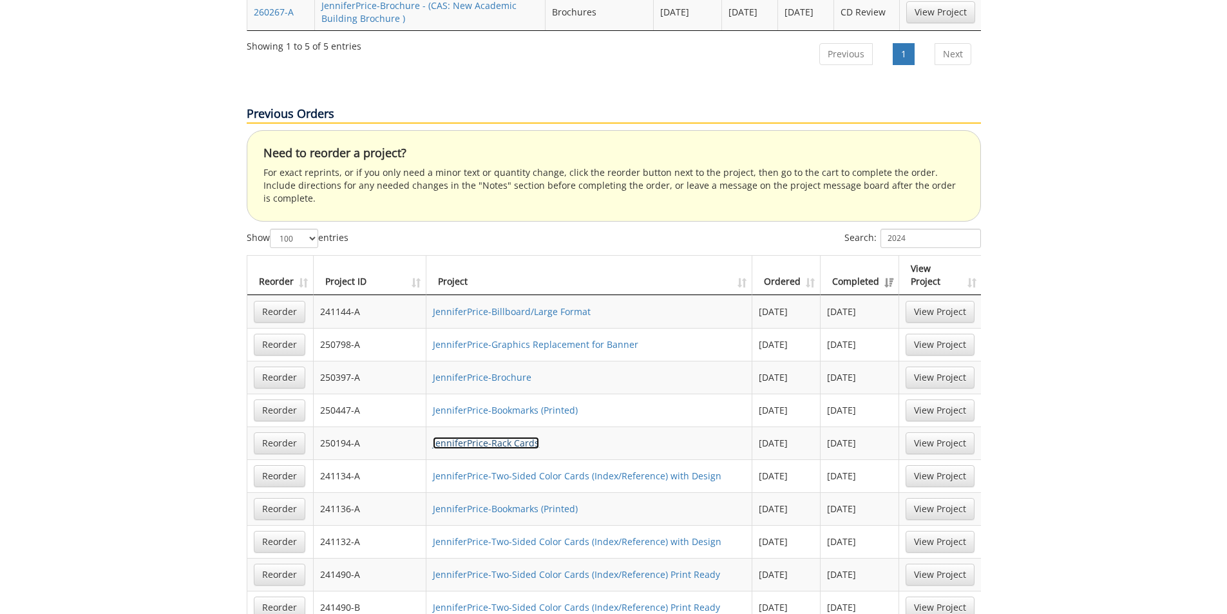
click at [508, 437] on link "JenniferPrice-Rack Cards" at bounding box center [486, 443] width 106 height 12
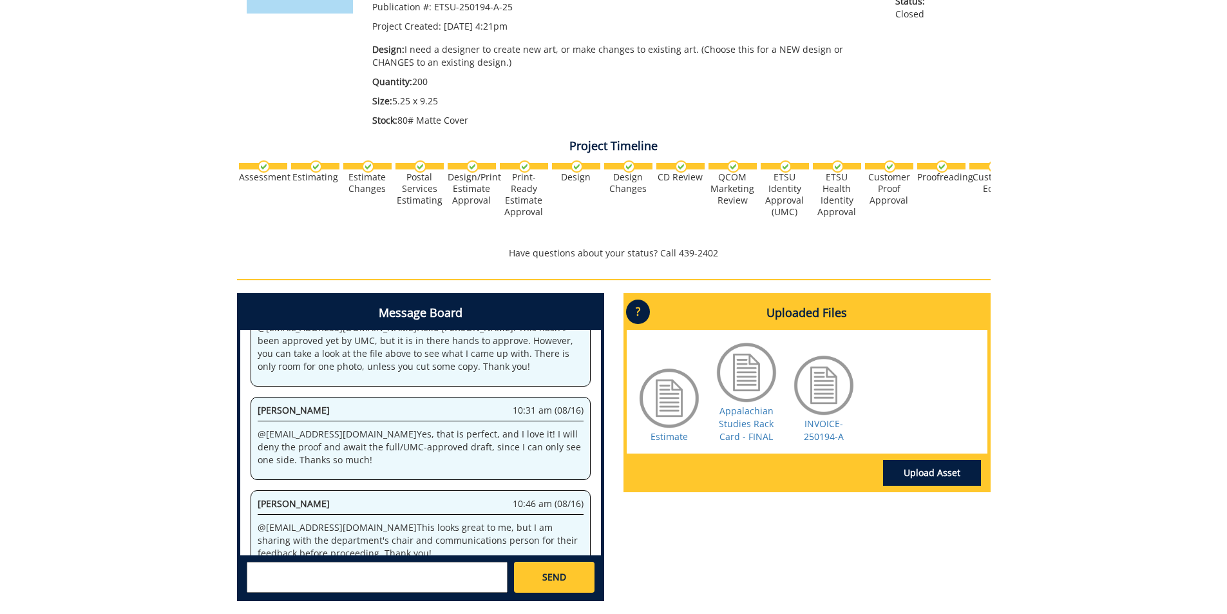
scroll to position [271, 0]
click at [735, 427] on link "Appalachian Studies Rack Card - FINAL" at bounding box center [746, 424] width 55 height 38
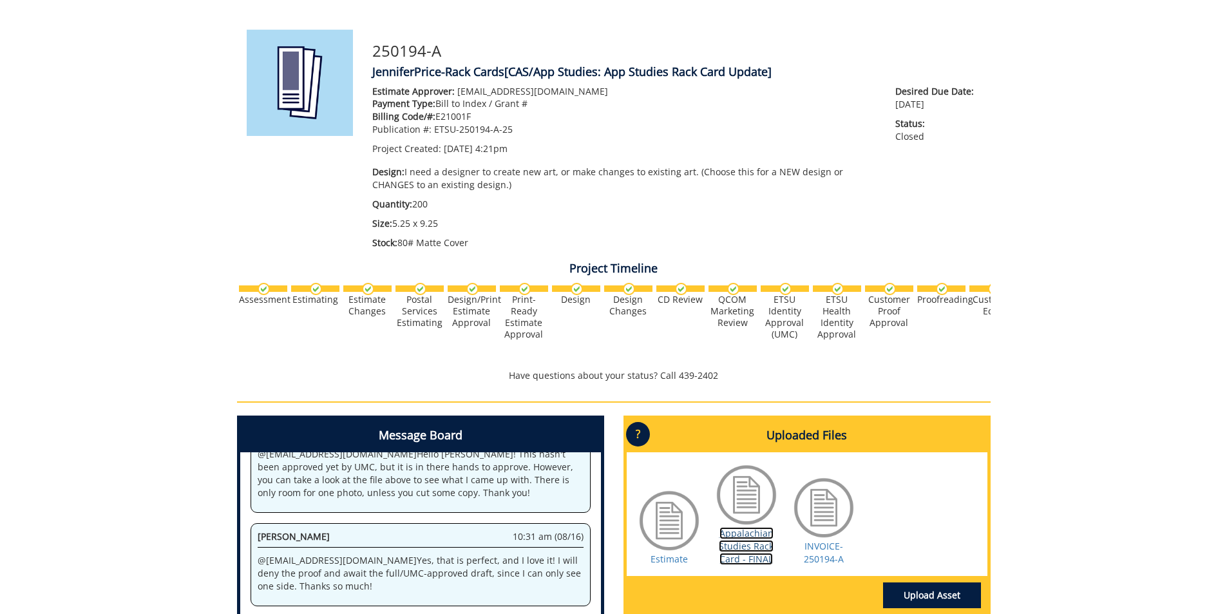
scroll to position [0, 0]
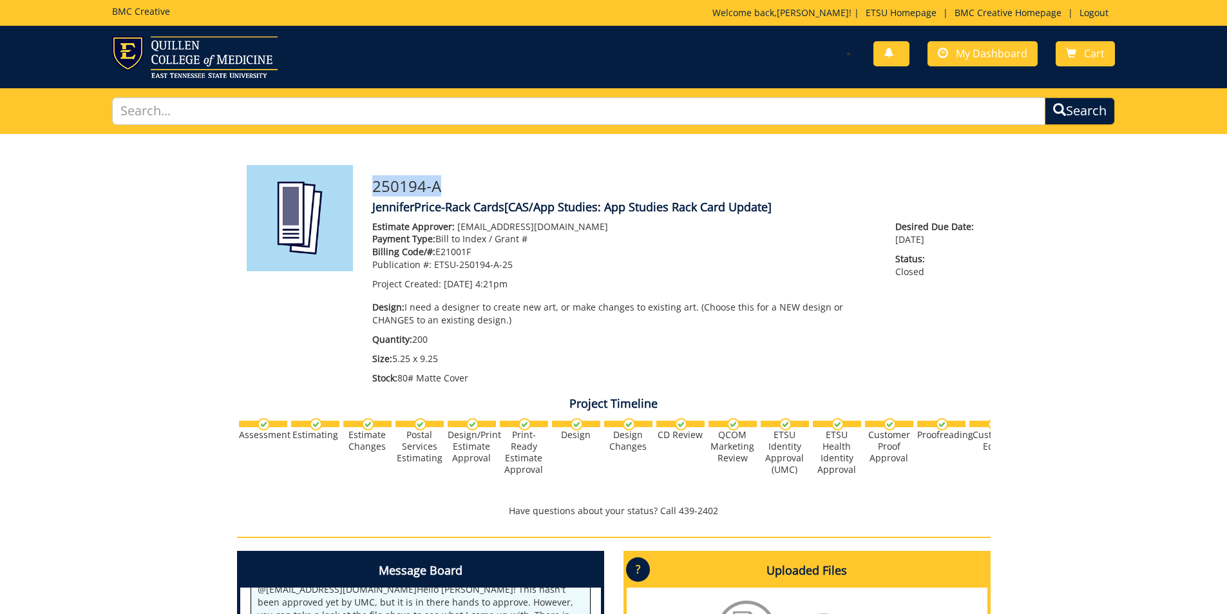
drag, startPoint x: 450, startPoint y: 185, endPoint x: 375, endPoint y: 176, distance: 75.3
click at [375, 178] on h3 "250194-A" at bounding box center [676, 186] width 609 height 17
copy h3 "250194-A"
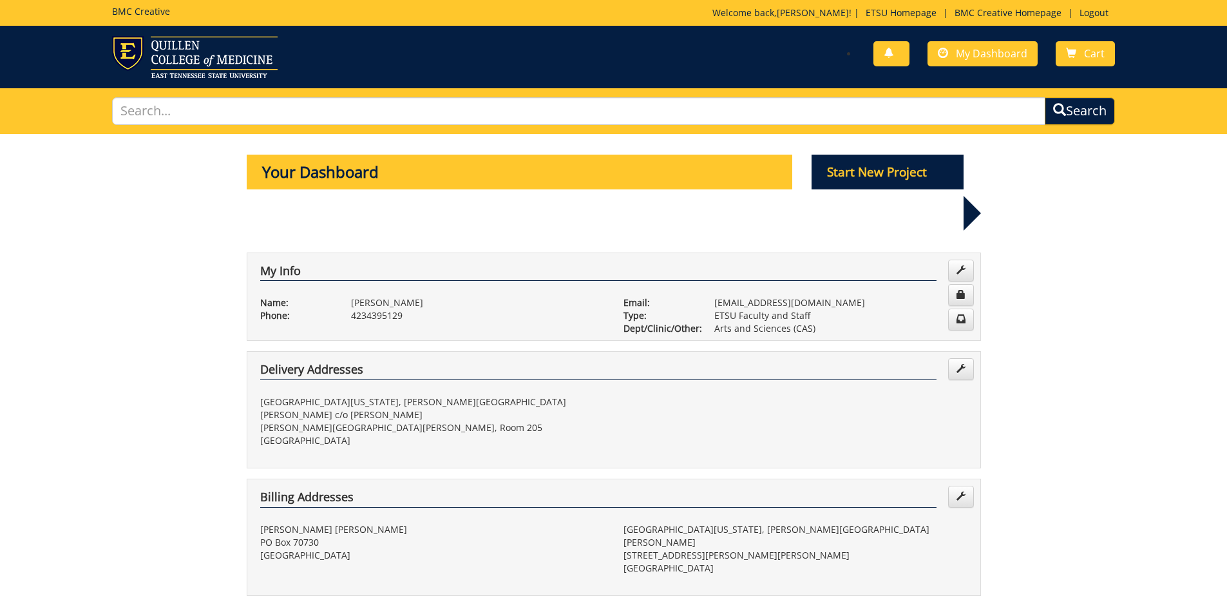
select select "100"
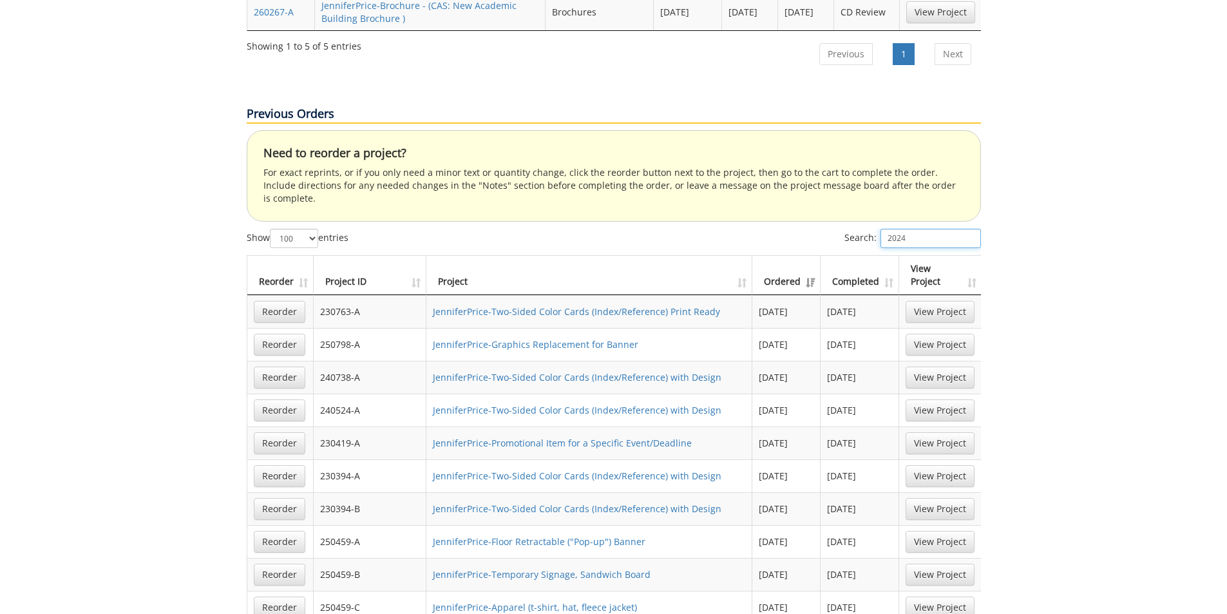
drag, startPoint x: 905, startPoint y: 167, endPoint x: 882, endPoint y: 166, distance: 23.2
click at [882, 229] on input "2024" at bounding box center [931, 238] width 100 height 19
paste input "50194-A"
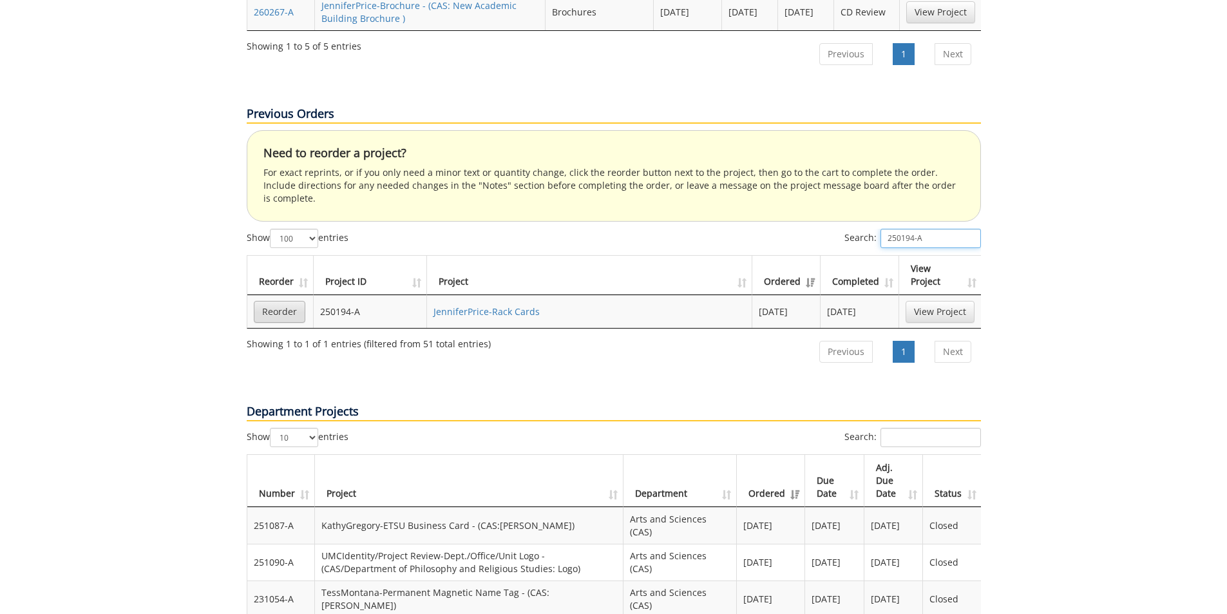
type input "250194-A"
click at [296, 301] on link "Reorder" at bounding box center [280, 312] width 52 height 22
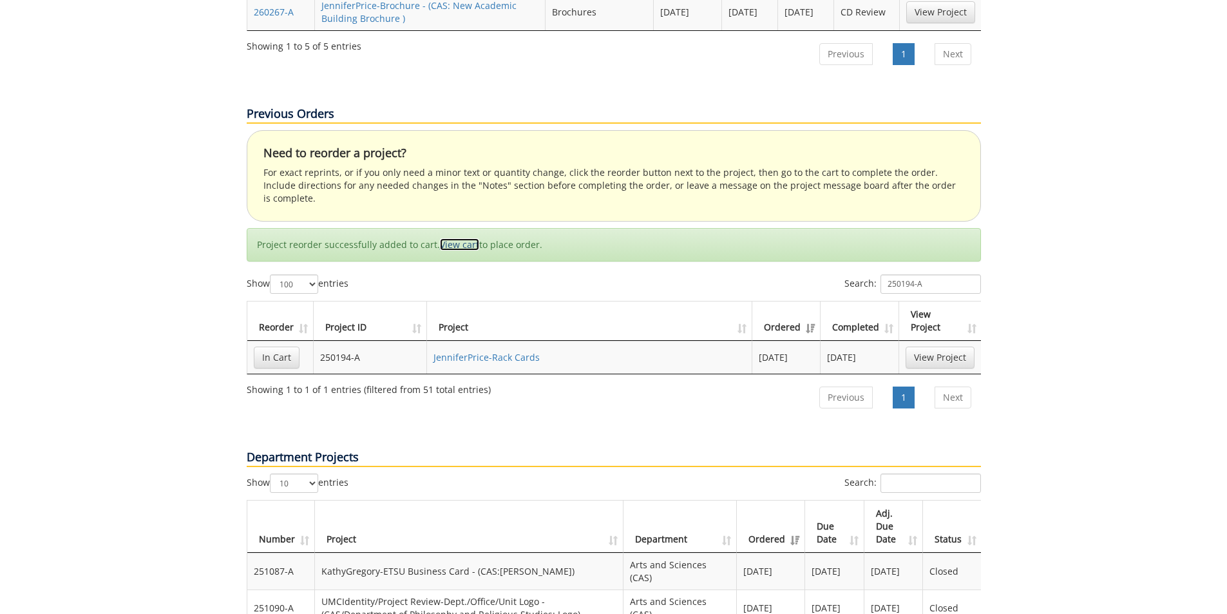
click at [457, 238] on link "View cart" at bounding box center [459, 244] width 39 height 12
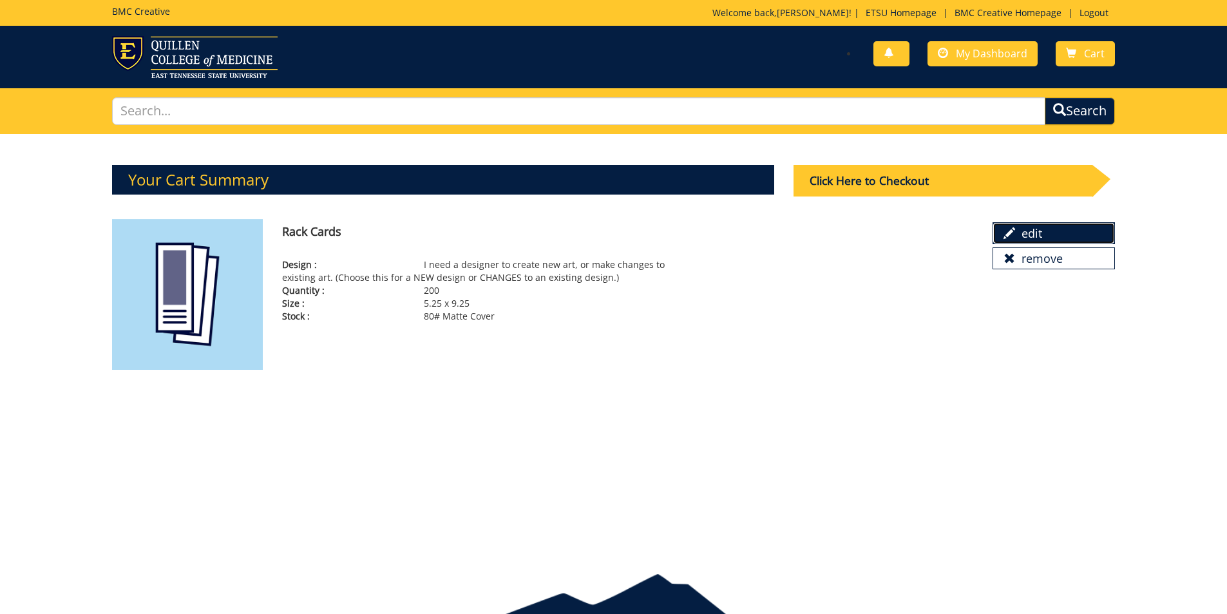
click at [1044, 241] on link "edit" at bounding box center [1054, 233] width 122 height 22
click at [1032, 184] on div "Click Here to Checkout" at bounding box center [943, 181] width 299 height 32
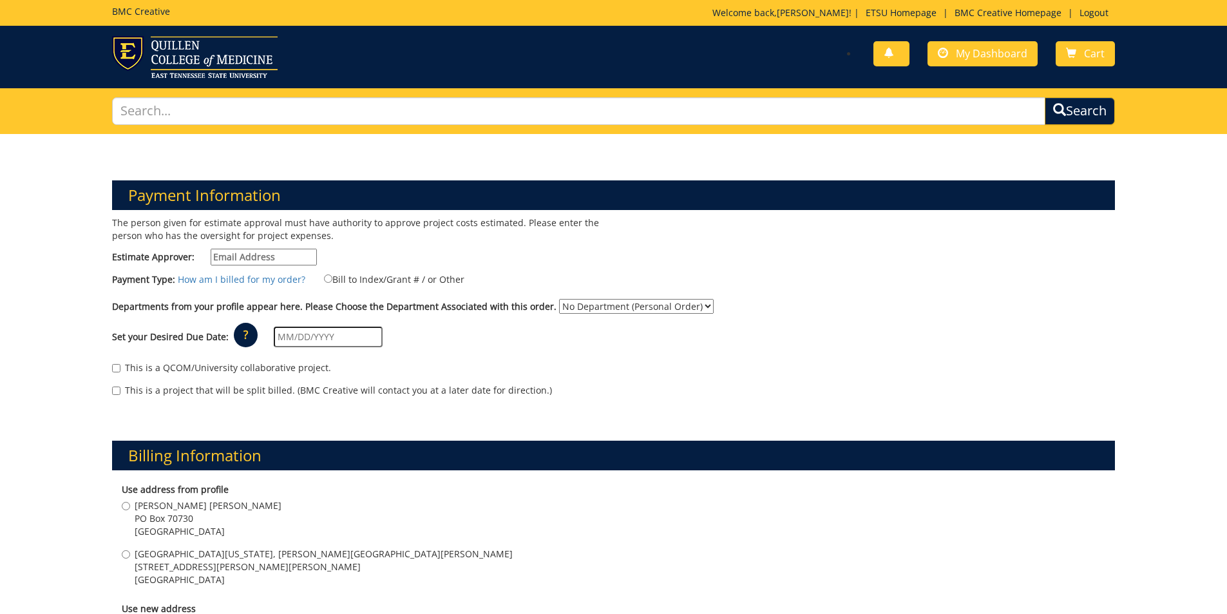
click at [312, 260] on input "Estimate Approver:" at bounding box center [264, 257] width 106 height 17
type input "[EMAIL_ADDRESS][DOMAIN_NAME]"
type input "[STREET_ADDRESS]"
type input "[GEOGRAPHIC_DATA]"
type input "37604"
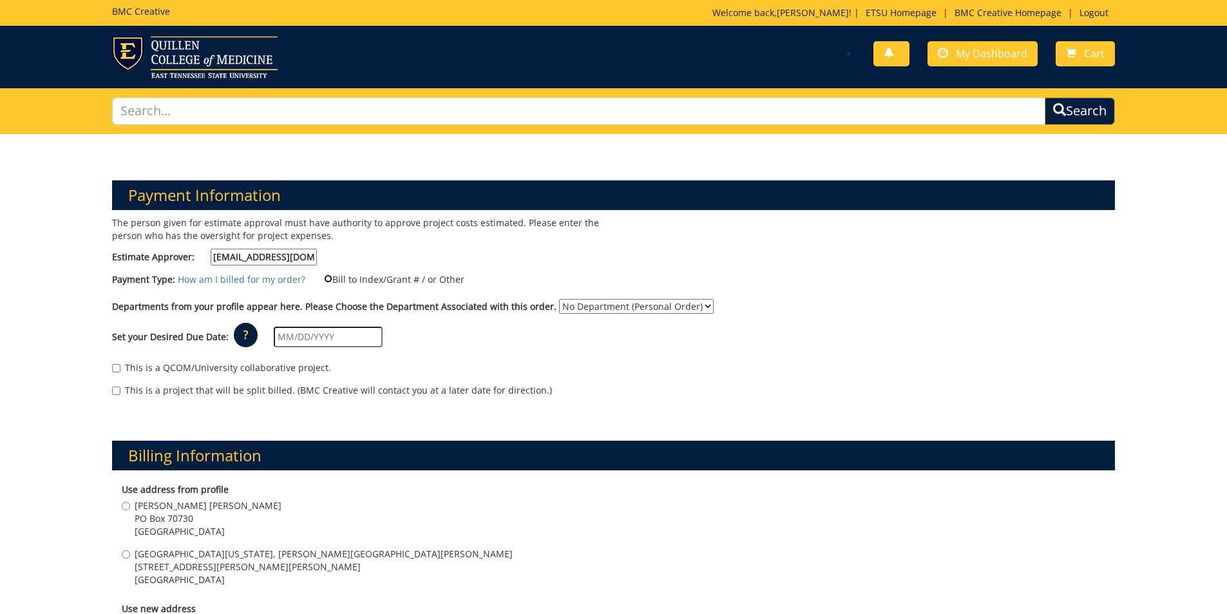
click at [327, 280] on input "Bill to Index/Grant # / or Other" at bounding box center [328, 278] width 8 height 8
radio input "true"
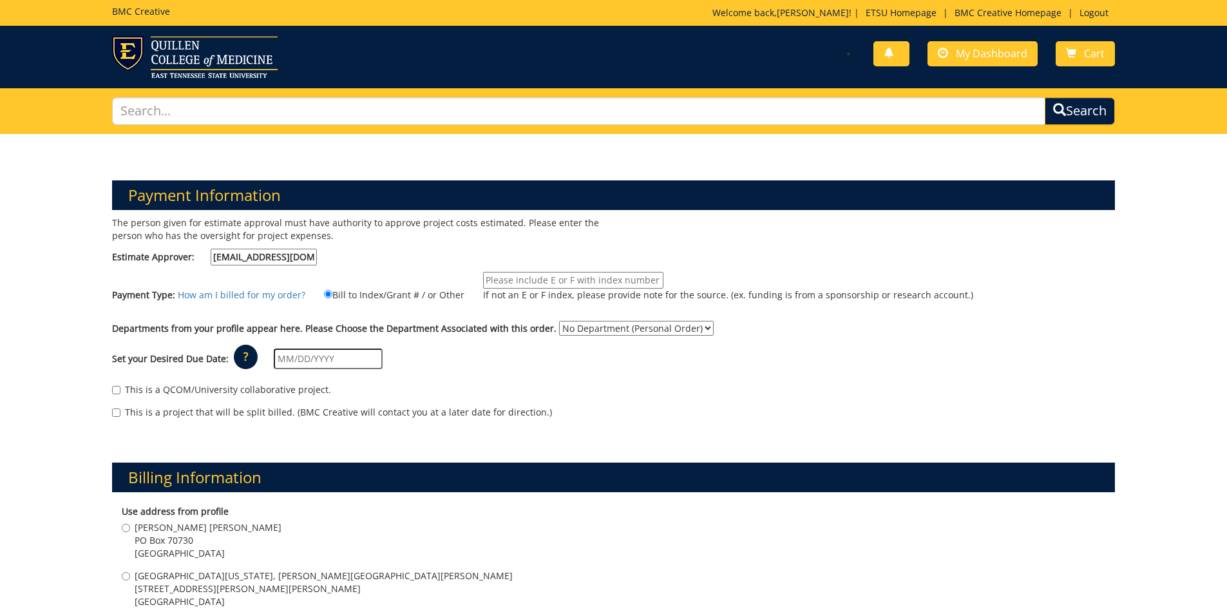
click at [546, 286] on input "If not an E or F index, please provide note for the source. (ex. funding is fro…" at bounding box center [573, 280] width 180 height 17
type input "10-45000-200102-120-74530-200-999-999-999"
click at [575, 331] on select "No Department (Personal Order) Arts and Sciences (CAS)" at bounding box center [636, 328] width 155 height 15
select select "15"
click at [559, 321] on select "No Department (Personal Order) Arts and Sciences (CAS)" at bounding box center [636, 328] width 155 height 15
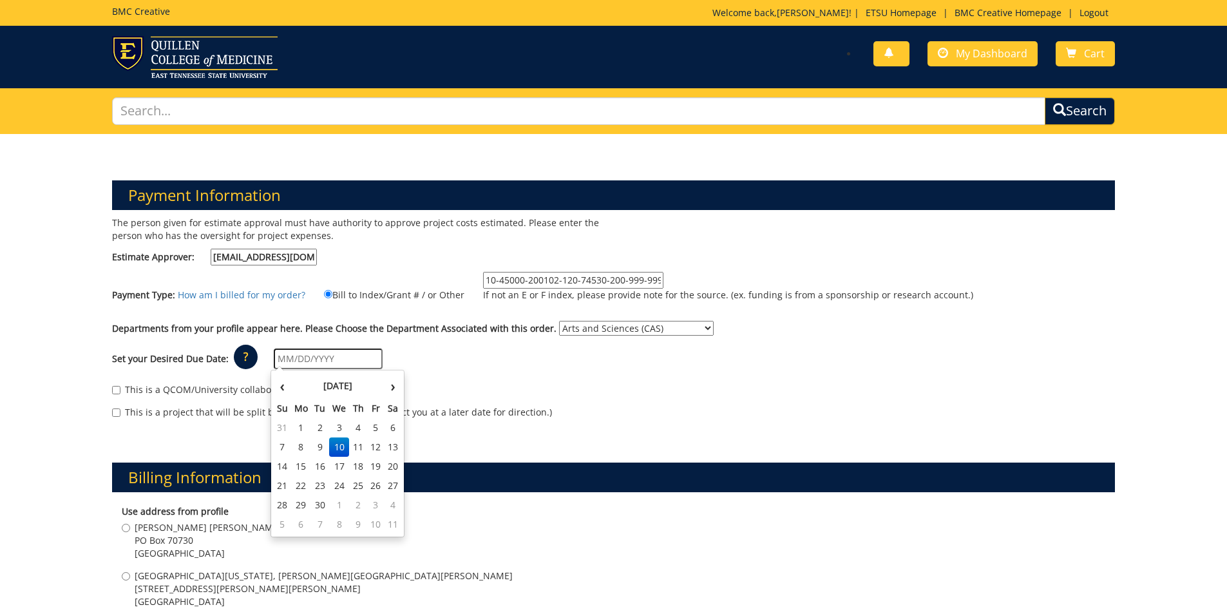
click at [334, 363] on input "text" at bounding box center [328, 358] width 109 height 21
click at [332, 526] on td "8" at bounding box center [339, 524] width 21 height 19
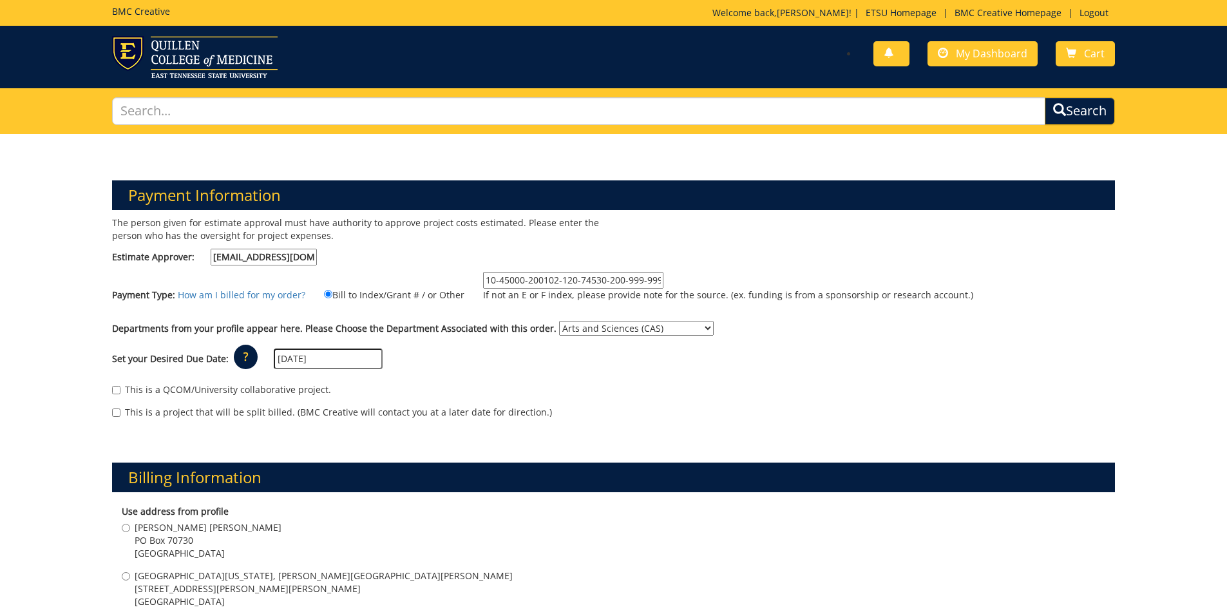
click at [341, 347] on div "Set your Desired Due Date: ? × How long will my project take to finish? : Pleas…" at bounding box center [613, 358] width 1023 height 35
click at [343, 375] on div "Set your Desired Due Date: ? × How long will my project take to finish? : Pleas…" at bounding box center [613, 358] width 1023 height 35
click at [344, 361] on input "[DATE]" at bounding box center [328, 358] width 109 height 21
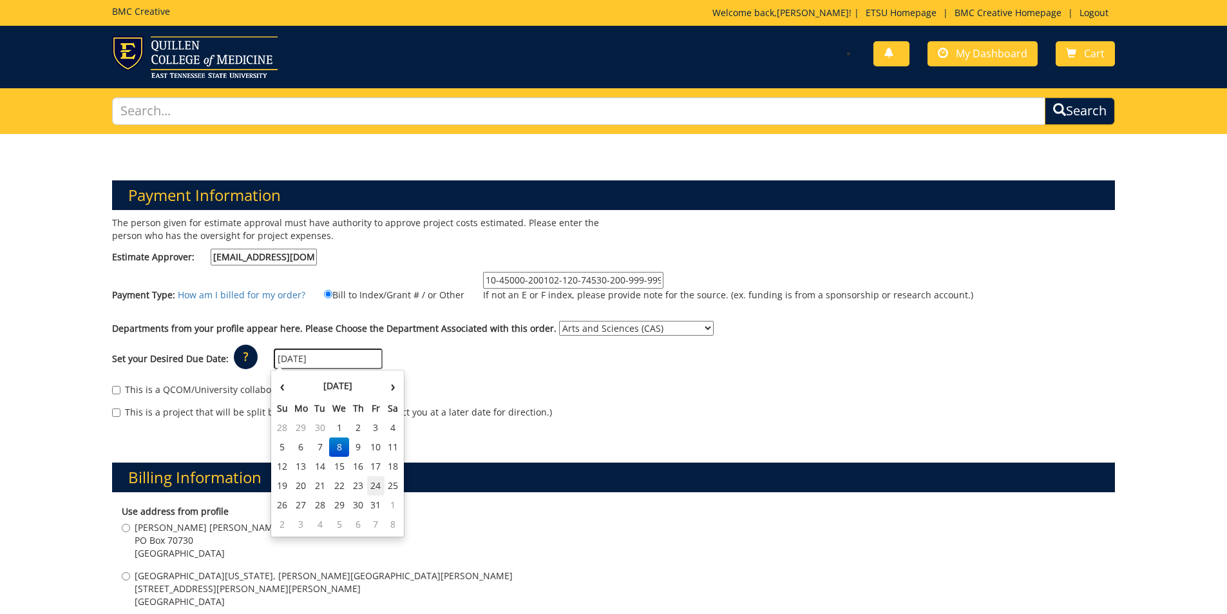
click at [372, 485] on td "24" at bounding box center [375, 485] width 17 height 19
type input "[DATE]"
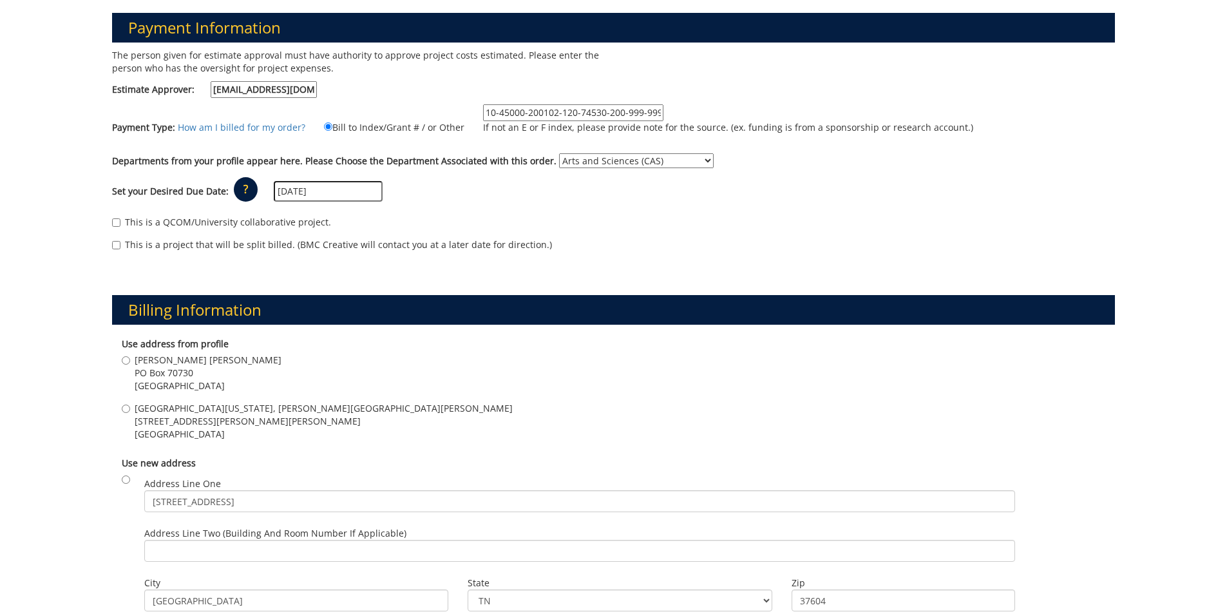
scroll to position [193, 0]
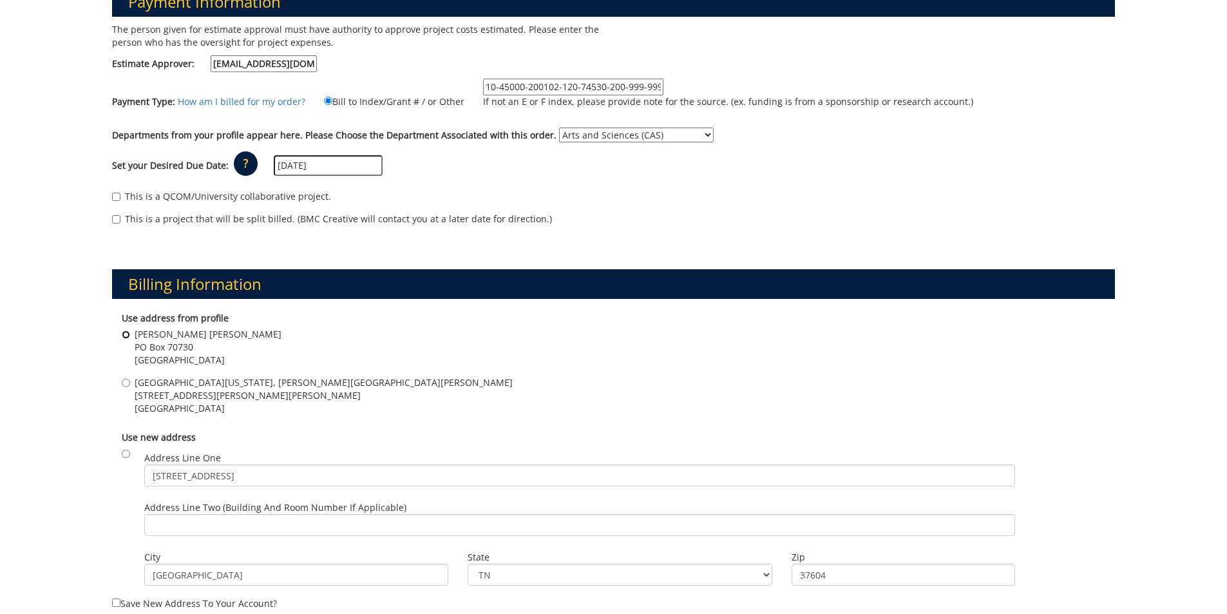
click at [128, 333] on input "[PERSON_NAME][GEOGRAPHIC_DATA][PERSON_NAME][STREET_ADDRESS]" at bounding box center [126, 334] width 8 height 8
radio input "true"
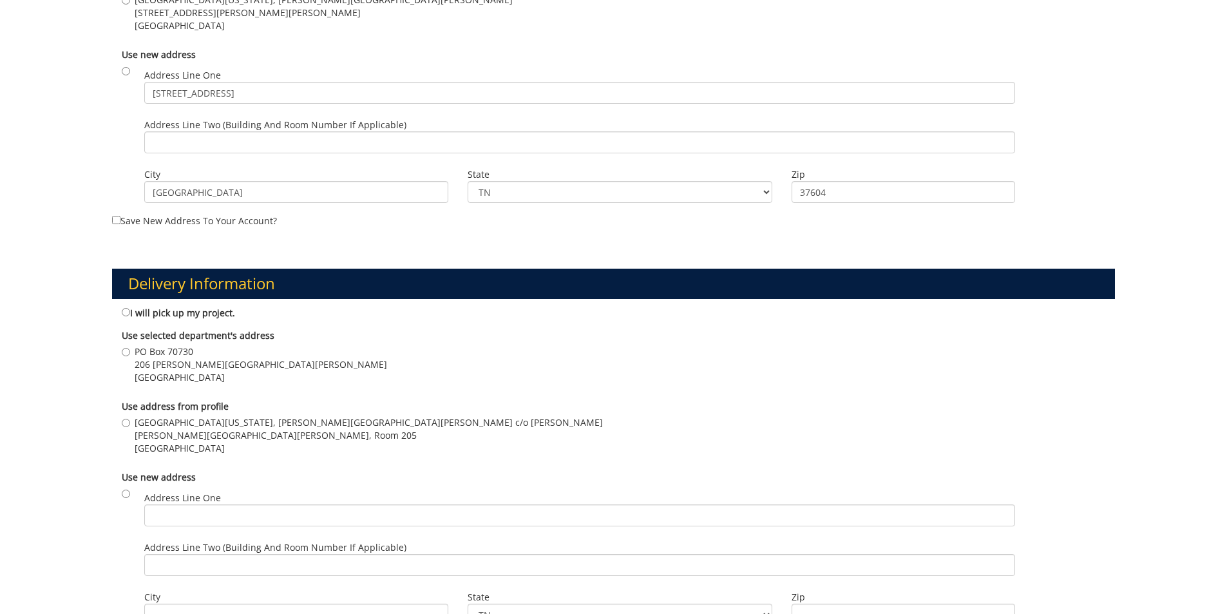
scroll to position [580, 0]
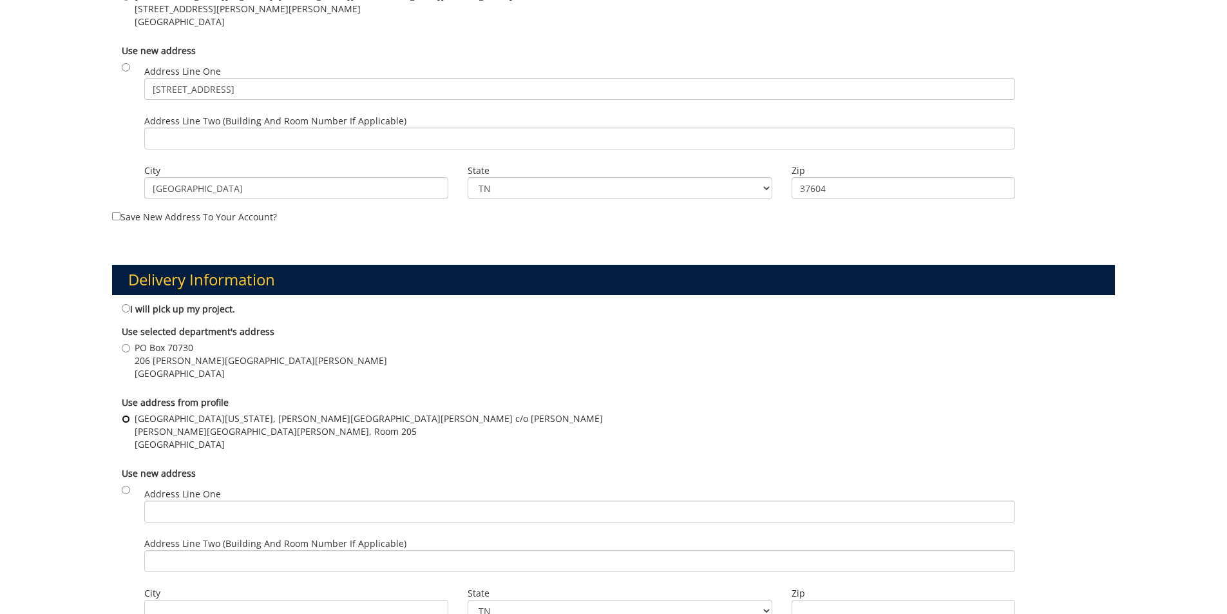
click at [128, 417] on input "[GEOGRAPHIC_DATA][US_STATE], [PERSON_NAME][GEOGRAPHIC_DATA][PERSON_NAME] c/o [P…" at bounding box center [126, 419] width 8 height 8
radio input "true"
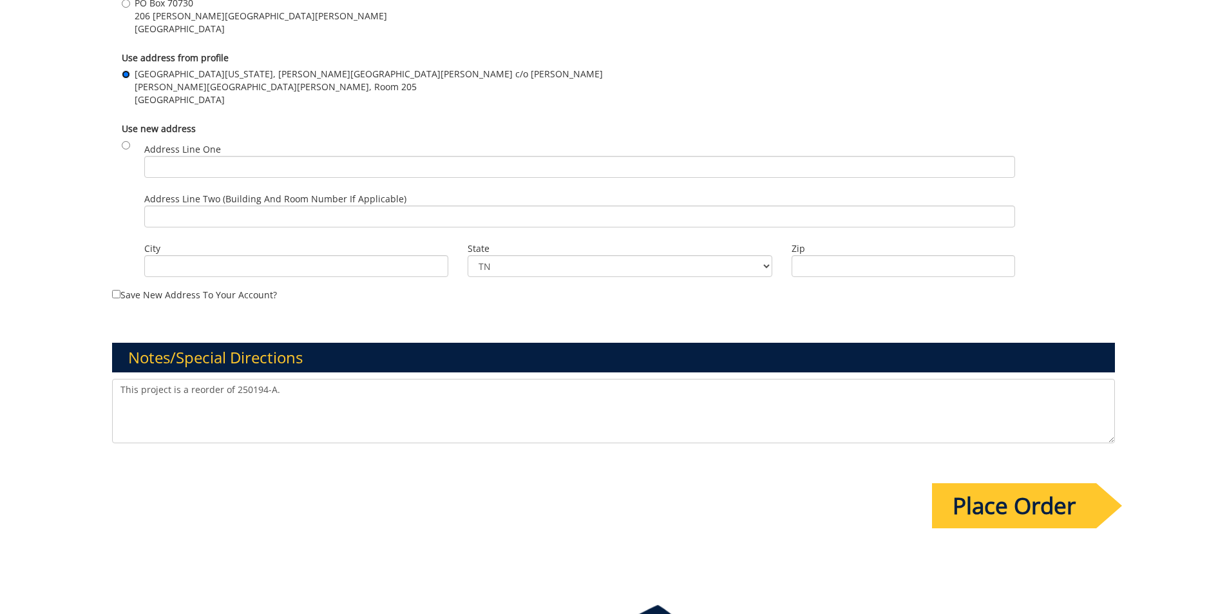
scroll to position [966, 0]
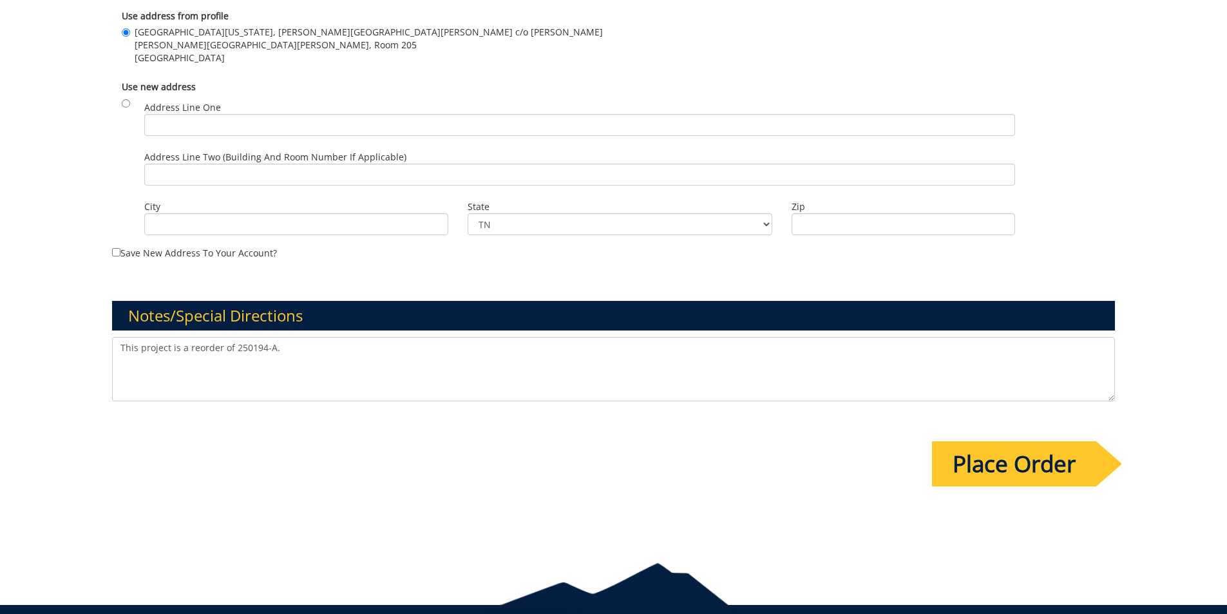
click at [170, 346] on textarea "This project is a reorder of 250194-A." at bounding box center [614, 369] width 1004 height 64
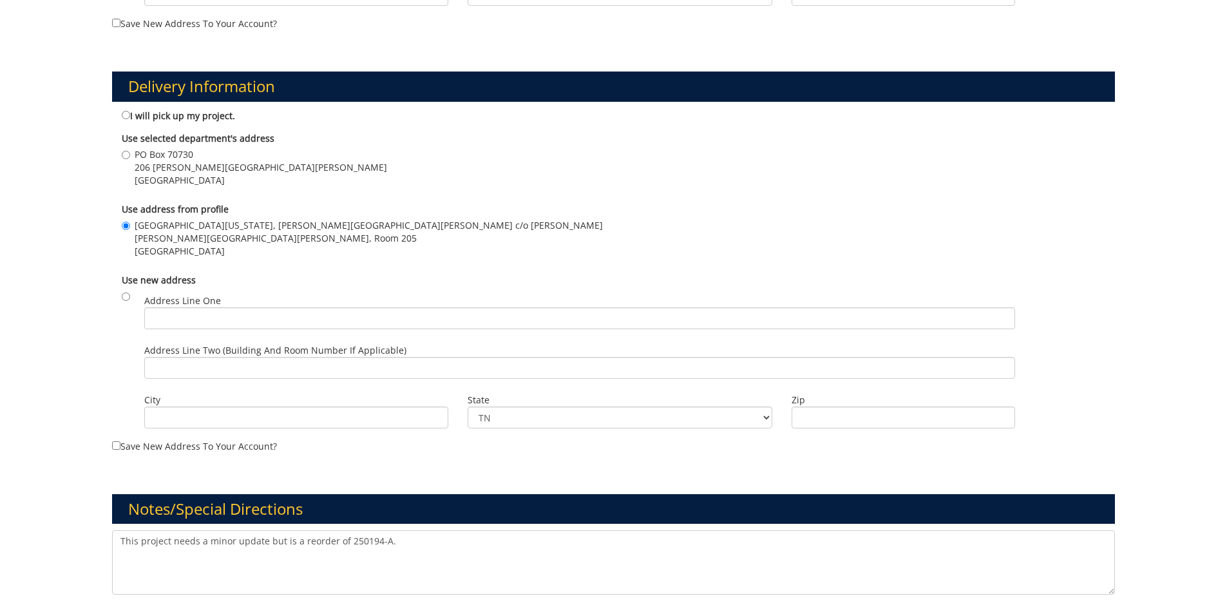
scroll to position [837, 0]
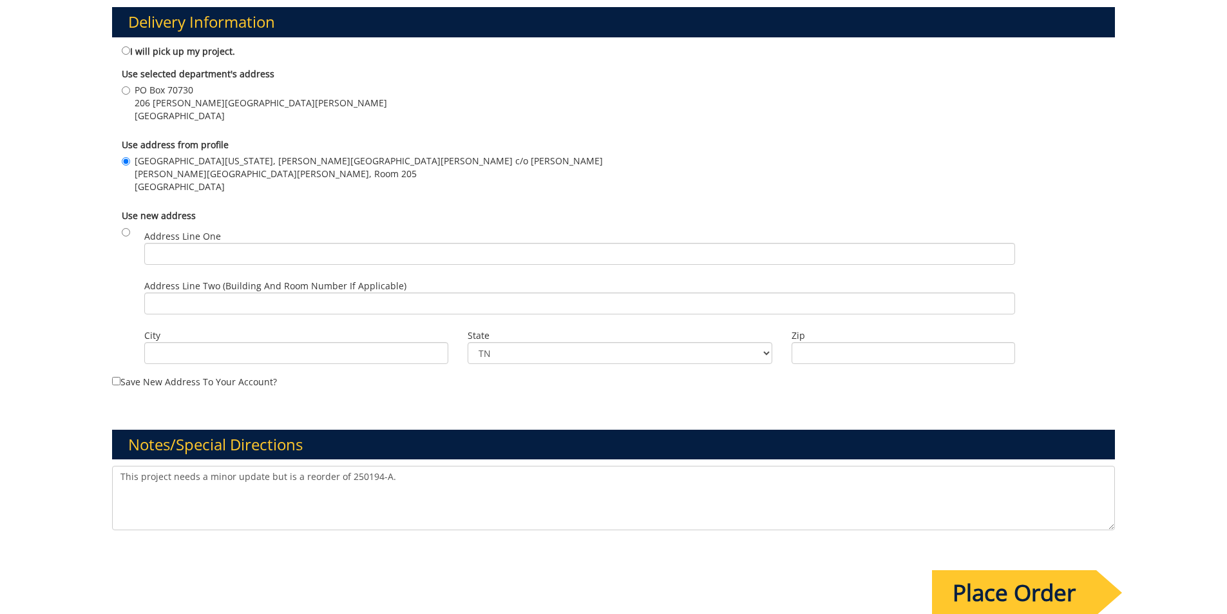
click at [410, 478] on textarea "This project is a reorder of 250194-A." at bounding box center [614, 498] width 1004 height 64
type textarea "This project needs a minor update but is a reorder of 250194-A. I would like to…"
click at [1060, 592] on input "Place Order" at bounding box center [1014, 592] width 164 height 45
